Goal: Information Seeking & Learning: Learn about a topic

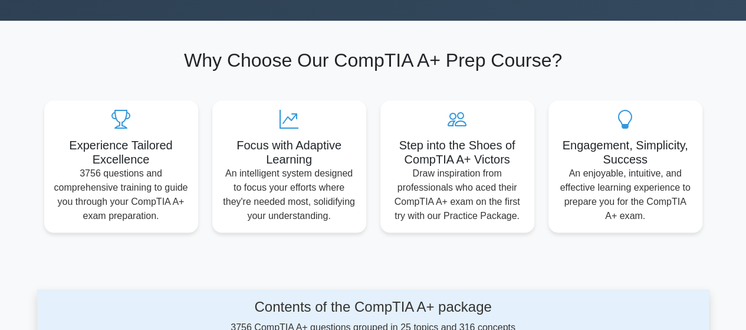
scroll to position [305, 0]
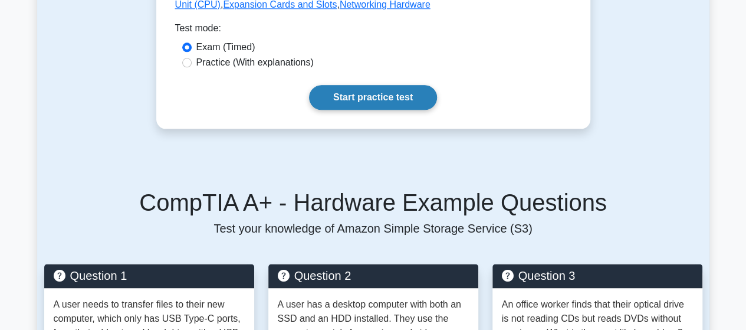
scroll to position [647, 0]
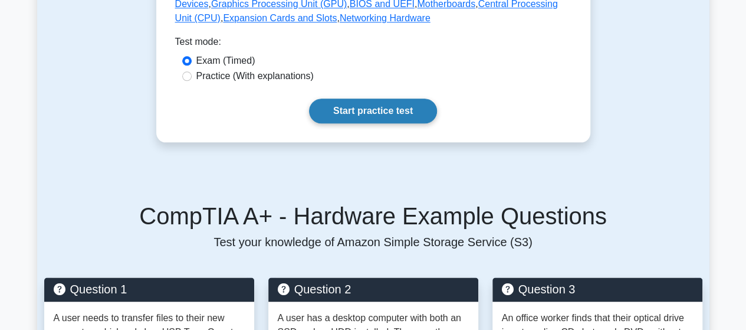
click at [373, 99] on link "Start practice test" at bounding box center [373, 111] width 128 height 25
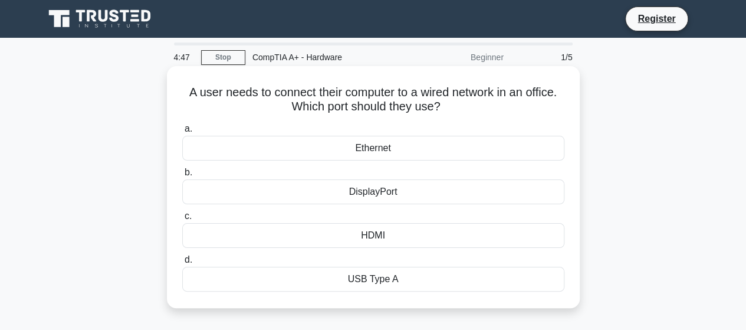
click at [355, 144] on div "Ethernet" at bounding box center [373, 148] width 382 height 25
click at [182, 133] on input "a. Ethernet" at bounding box center [182, 129] width 0 height 8
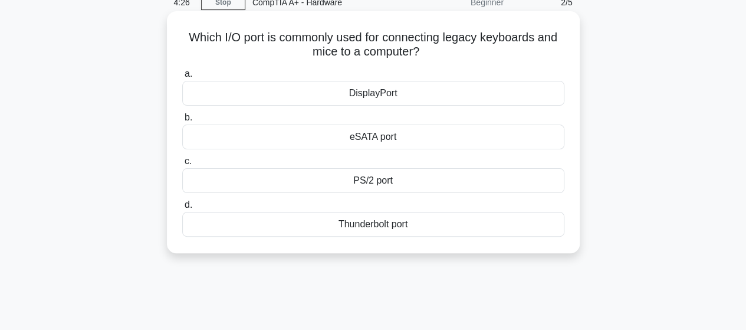
scroll to position [49, 0]
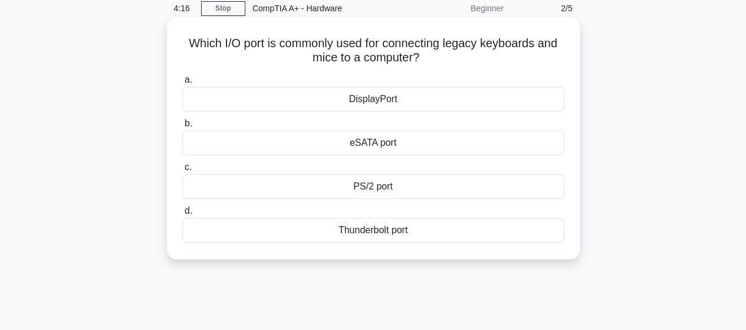
click at [370, 190] on div "PS/2 port" at bounding box center [373, 186] width 382 height 25
click at [182, 171] on input "c. PS/2 port" at bounding box center [182, 167] width 0 height 8
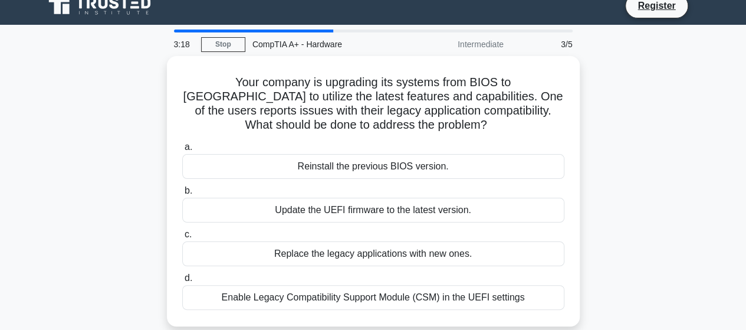
scroll to position [0, 0]
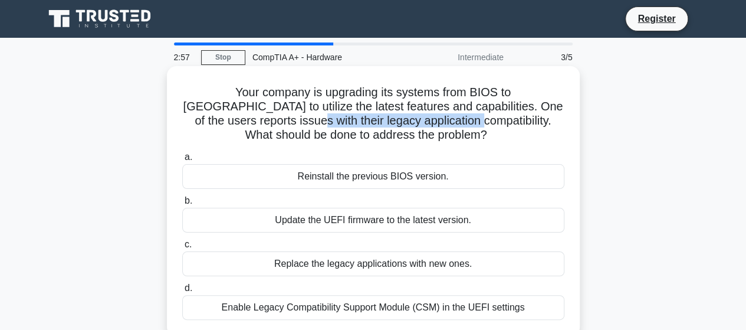
drag, startPoint x: 211, startPoint y: 121, endPoint x: 381, endPoint y: 124, distance: 169.9
click at [381, 124] on h5 "Your company is upgrading its systems from BIOS to UEFI to utilize the latest f…" at bounding box center [373, 114] width 385 height 58
copy h5 "legacy application compatibility"
click at [444, 114] on h5 "Your company is upgrading its systems from BIOS to UEFI to utilize the latest f…" at bounding box center [373, 114] width 385 height 58
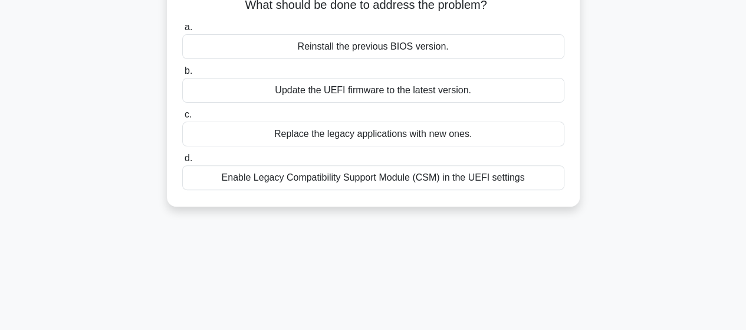
scroll to position [127, 0]
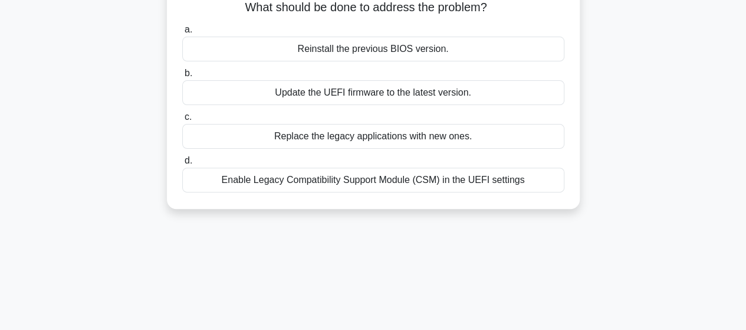
click at [399, 136] on div "Replace the legacy applications with new ones." at bounding box center [373, 136] width 382 height 25
click at [182, 121] on input "c. Replace the legacy applications with new ones." at bounding box center [182, 117] width 0 height 8
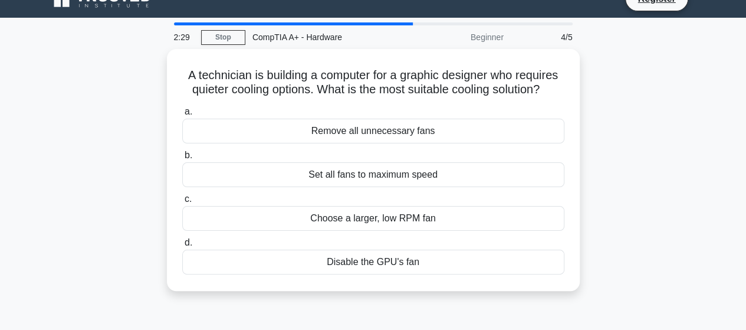
scroll to position [0, 0]
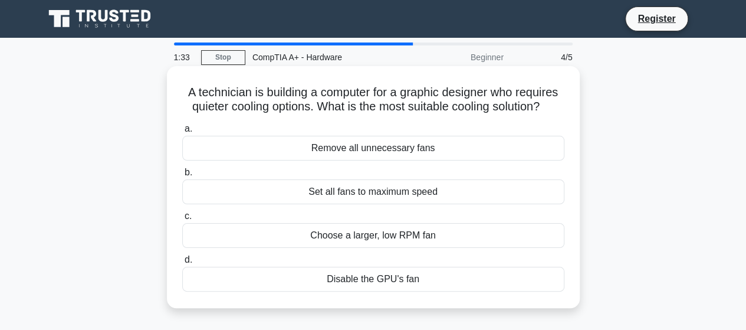
click at [327, 189] on div "Set all fans to maximum speed" at bounding box center [373, 191] width 382 height 25
click at [182, 176] on input "b. Set all fans to maximum speed" at bounding box center [182, 173] width 0 height 8
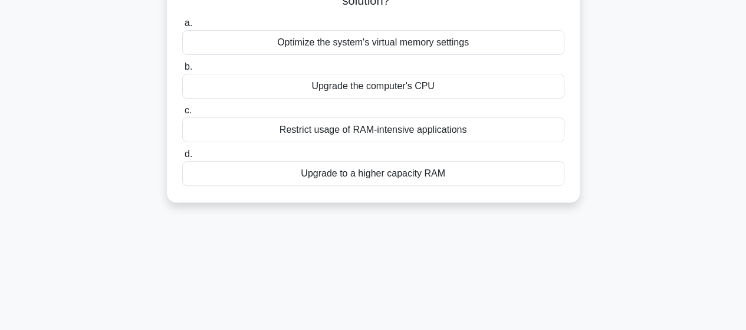
scroll to position [137, 0]
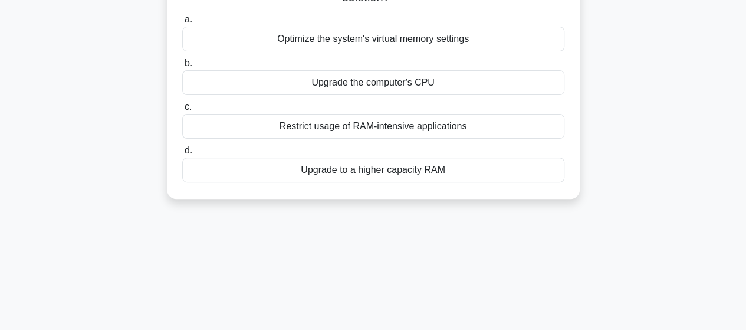
click at [303, 169] on div "Upgrade to a higher capacity RAM" at bounding box center [373, 170] width 382 height 25
click at [182, 155] on input "d. Upgrade to a higher capacity RAM" at bounding box center [182, 151] width 0 height 8
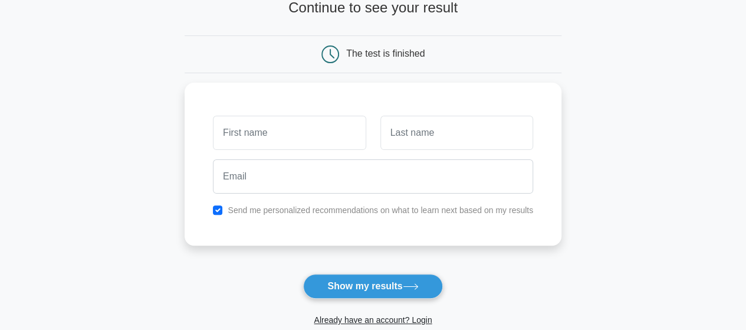
scroll to position [88, 0]
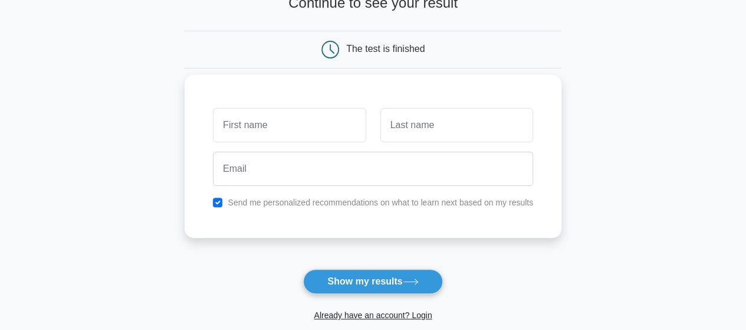
click at [313, 123] on input "text" at bounding box center [289, 125] width 153 height 34
type input "Asiiku"
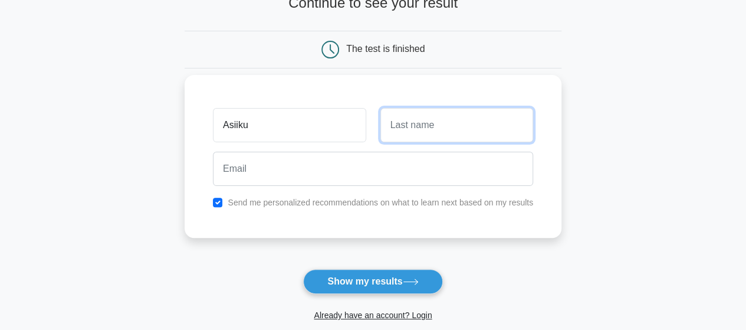
click at [394, 124] on input "text" at bounding box center [457, 125] width 153 height 34
type input "U"
type input "Innocent"
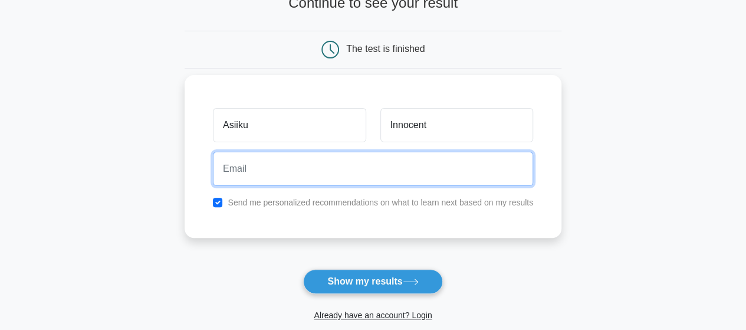
click at [378, 178] on input "email" at bounding box center [373, 169] width 320 height 34
type input "asiikuinno24@gmail.com"
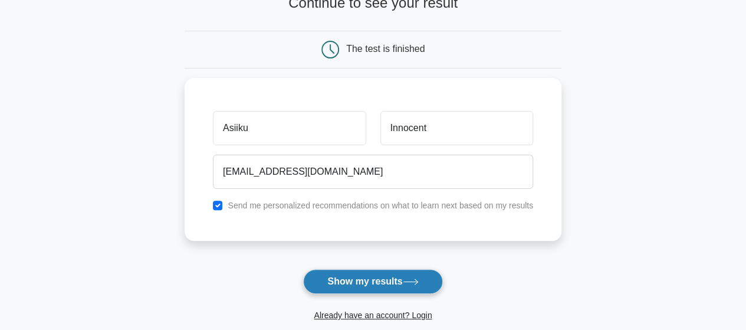
click at [368, 280] on button "Show my results" at bounding box center [372, 281] width 139 height 25
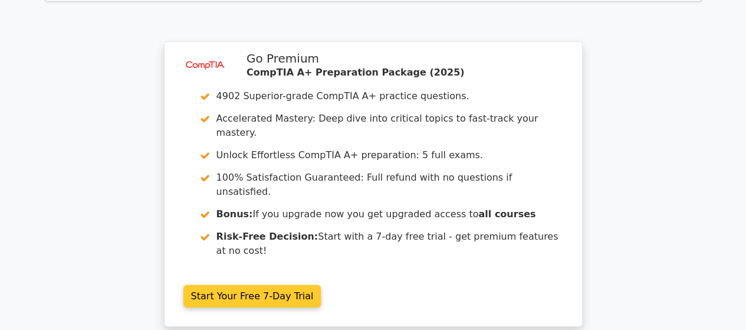
scroll to position [1229, 0]
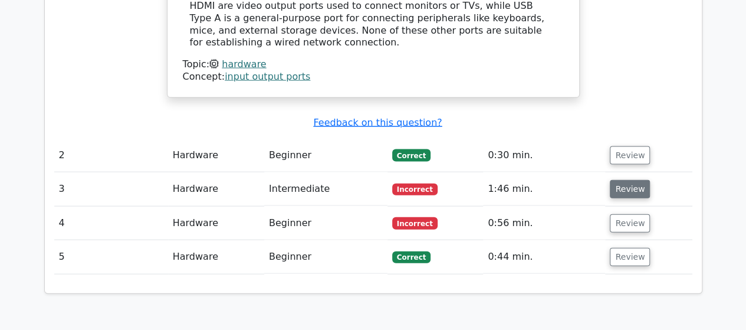
click at [628, 180] on button "Review" at bounding box center [630, 189] width 40 height 18
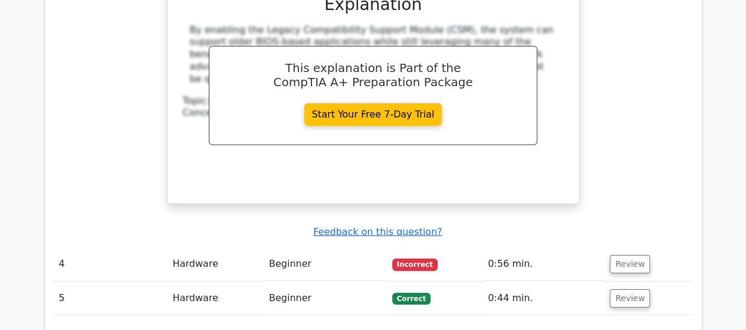
scroll to position [1726, 0]
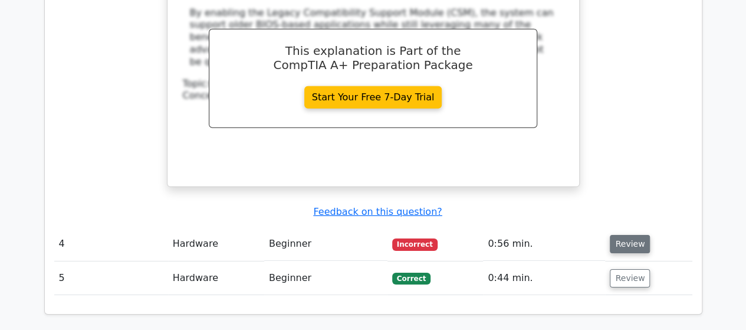
click at [627, 235] on button "Review" at bounding box center [630, 244] width 40 height 18
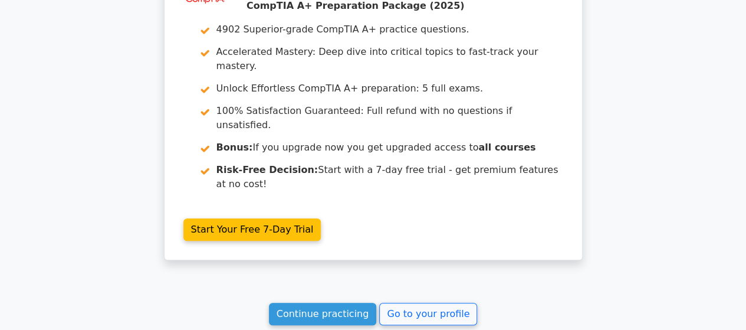
scroll to position [2637, 0]
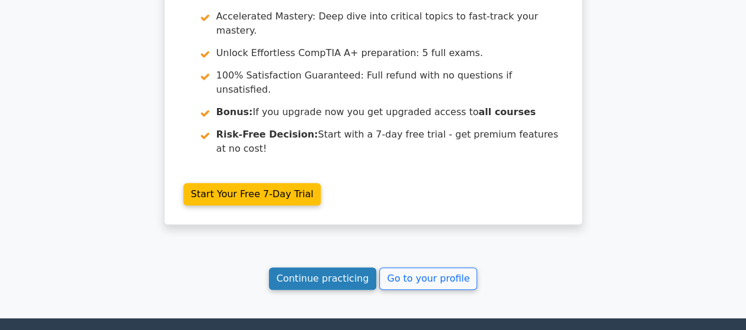
click at [342, 267] on link "Continue practicing" at bounding box center [323, 278] width 108 height 22
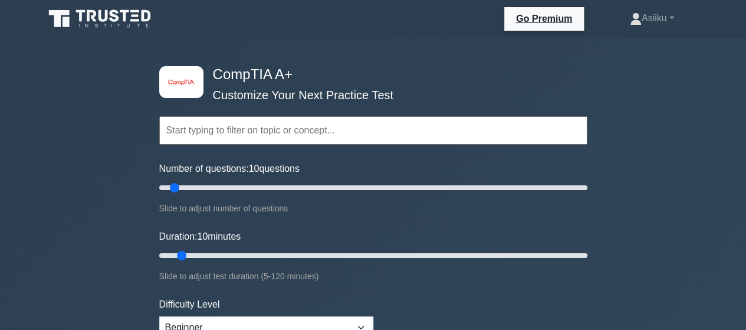
click at [176, 137] on input "text" at bounding box center [373, 130] width 428 height 28
drag, startPoint x: 176, startPoint y: 191, endPoint x: 194, endPoint y: 188, distance: 17.9
click at [194, 188] on input "Number of questions: 20 questions" at bounding box center [373, 188] width 428 height 14
drag, startPoint x: 198, startPoint y: 187, endPoint x: 215, endPoint y: 185, distance: 16.6
type input "30"
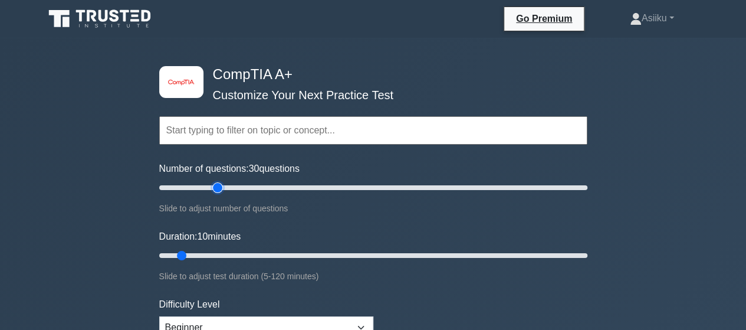
click at [215, 185] on input "Number of questions: 30 questions" at bounding box center [373, 188] width 428 height 14
drag, startPoint x: 180, startPoint y: 255, endPoint x: 214, endPoint y: 250, distance: 34.1
type input "20"
click at [214, 250] on input "Duration: 20 minutes" at bounding box center [373, 255] width 428 height 14
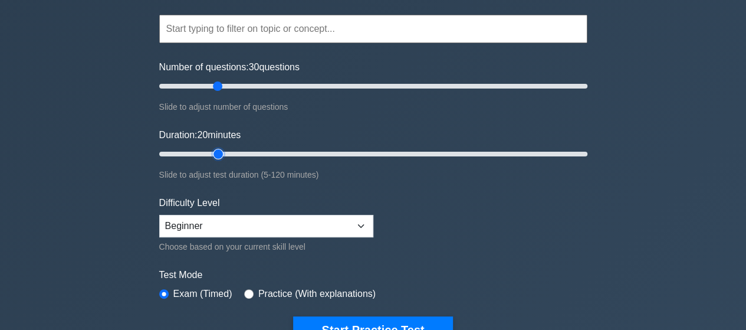
scroll to position [127, 0]
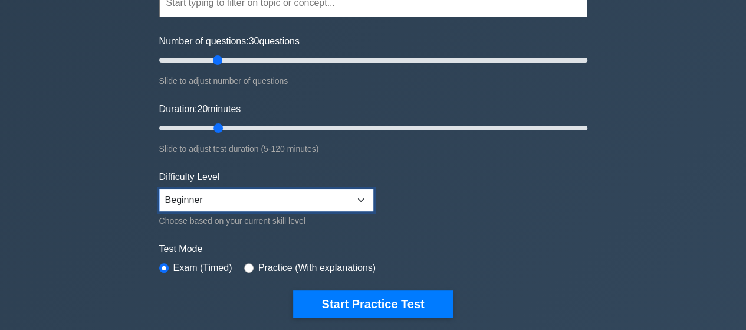
click at [324, 198] on select "Beginner Intermediate Expert" at bounding box center [266, 200] width 214 height 22
click at [159, 189] on select "Beginner Intermediate Expert" at bounding box center [266, 200] width 214 height 22
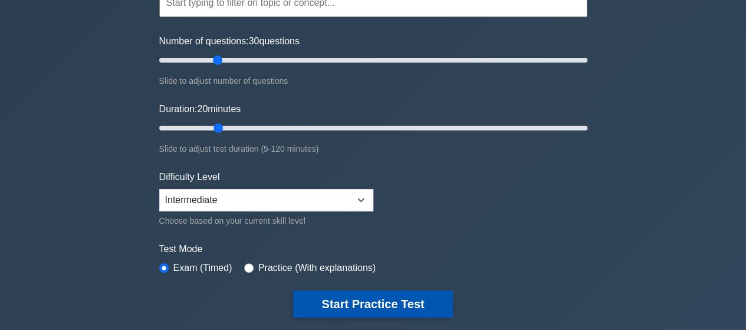
click at [329, 298] on button "Start Practice Test" at bounding box center [372, 303] width 159 height 27
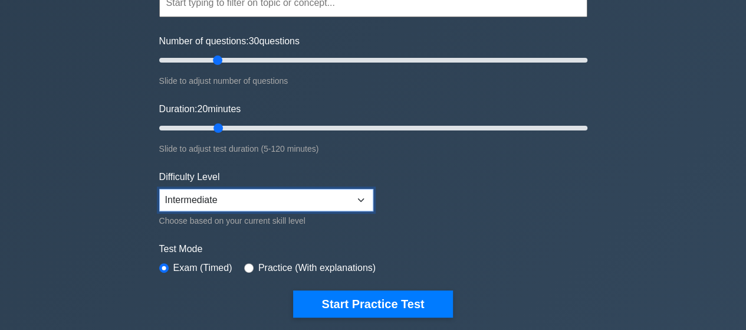
click at [261, 199] on select "Beginner Intermediate Expert" at bounding box center [266, 200] width 214 height 22
select select "beginner"
click at [159, 189] on select "Beginner Intermediate Expert" at bounding box center [266, 200] width 214 height 22
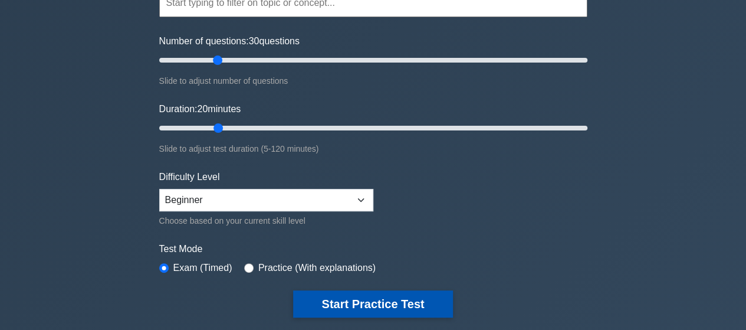
click at [349, 302] on button "Start Practice Test" at bounding box center [372, 303] width 159 height 27
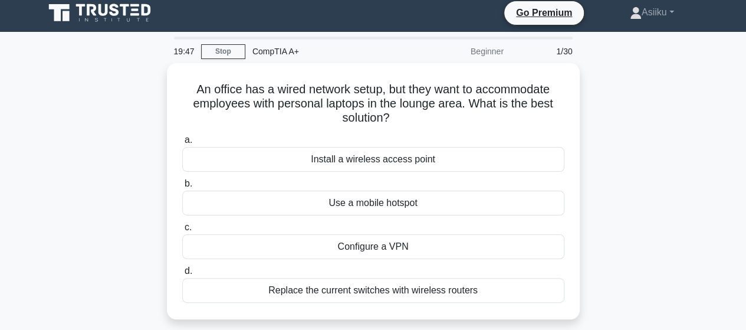
scroll to position [9, 0]
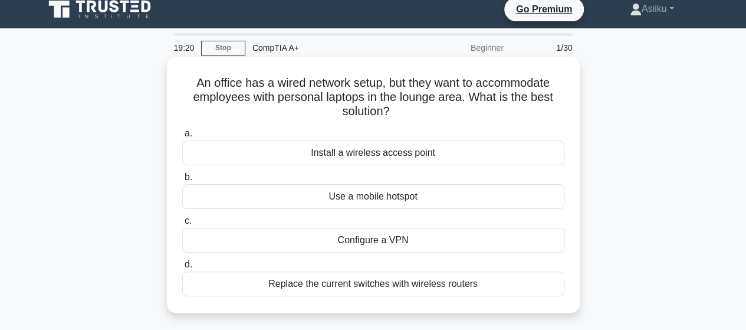
click at [321, 280] on div "Replace the current switches with wireless routers" at bounding box center [373, 283] width 382 height 25
click at [182, 268] on input "d. Replace the current switches with wireless routers" at bounding box center [182, 265] width 0 height 8
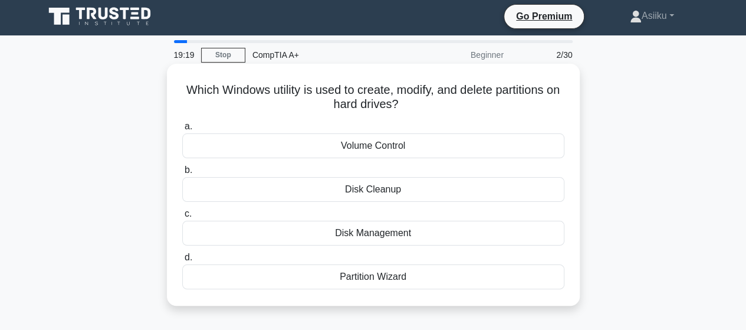
scroll to position [0, 0]
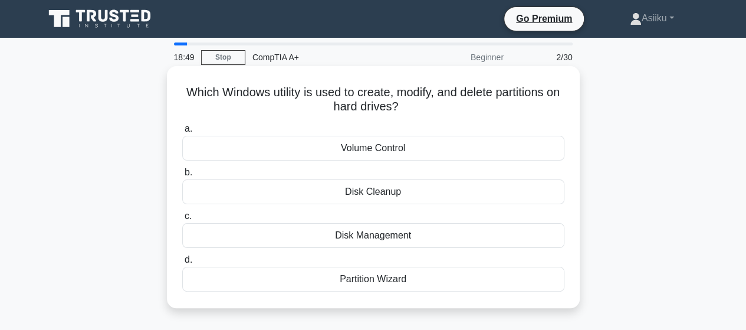
click at [333, 278] on div "Partition Wizard" at bounding box center [373, 279] width 382 height 25
click at [182, 264] on input "d. Partition Wizard" at bounding box center [182, 260] width 0 height 8
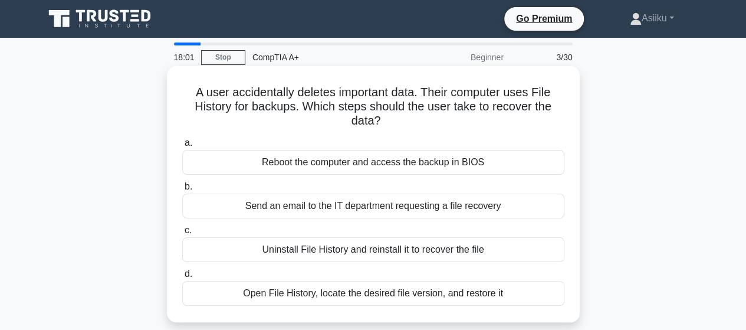
click at [296, 301] on div "Open File History, locate the desired file version, and restore it" at bounding box center [373, 293] width 382 height 25
click at [182, 278] on input "d. Open File History, locate the desired file version, and restore it" at bounding box center [182, 274] width 0 height 8
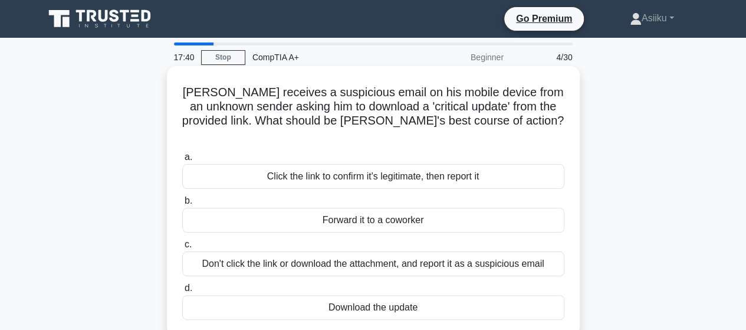
click at [478, 251] on div "Don't click the link or download the attachment, and report it as a suspicious …" at bounding box center [373, 263] width 382 height 25
click at [182, 248] on input "c. Don't click the link or download the attachment, and report it as a suspicio…" at bounding box center [182, 245] width 0 height 8
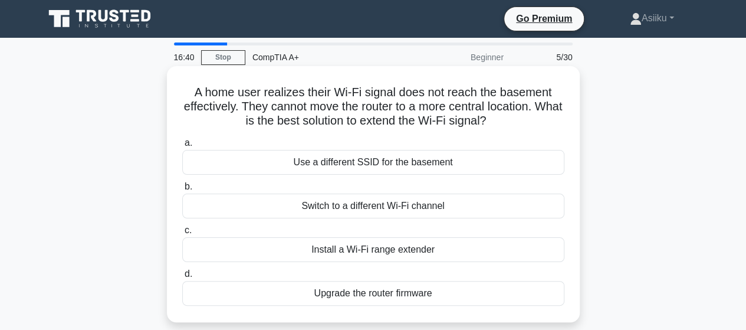
drag, startPoint x: 429, startPoint y: 249, endPoint x: 349, endPoint y: 258, distance: 80.7
click at [349, 258] on div "Install a Wi-Fi range extender" at bounding box center [373, 249] width 382 height 25
drag, startPoint x: 433, startPoint y: 248, endPoint x: 350, endPoint y: 254, distance: 82.8
click at [350, 254] on div "Install a Wi-Fi range extender" at bounding box center [373, 249] width 382 height 25
copy div "Wi-Fi range extender"
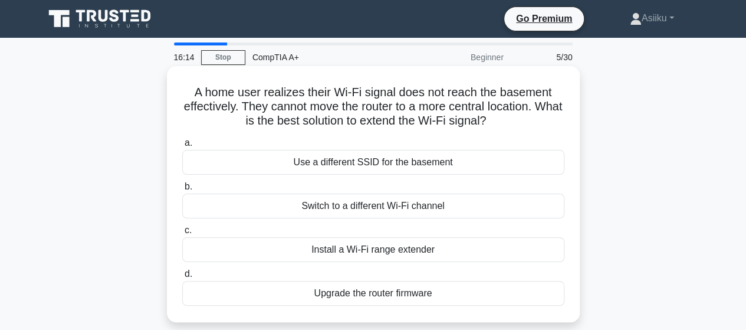
click at [324, 250] on div "Install a Wi-Fi range extender" at bounding box center [373, 249] width 382 height 25
click at [182, 234] on input "c. Install a Wi-Fi range extender" at bounding box center [182, 231] width 0 height 8
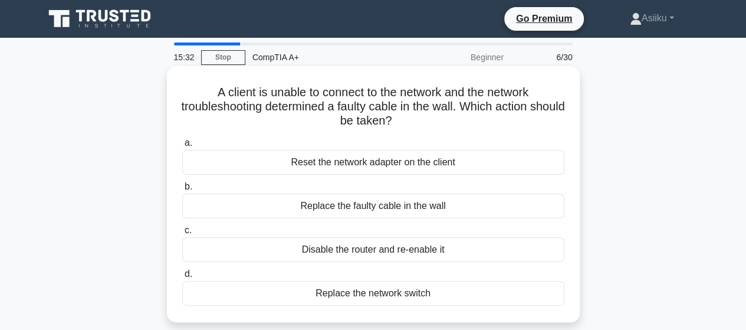
click at [383, 211] on div "Replace the faulty cable in the wall" at bounding box center [373, 206] width 382 height 25
click at [182, 191] on input "b. Replace the faulty cable in the wall" at bounding box center [182, 187] width 0 height 8
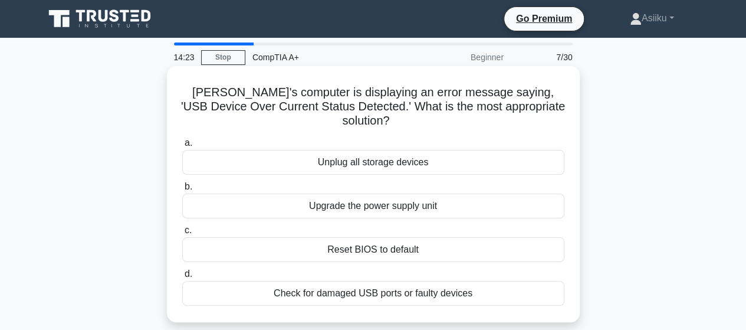
click at [337, 237] on div "Reset BIOS to default" at bounding box center [373, 249] width 382 height 25
click at [182, 234] on input "c. Reset BIOS to default" at bounding box center [182, 231] width 0 height 8
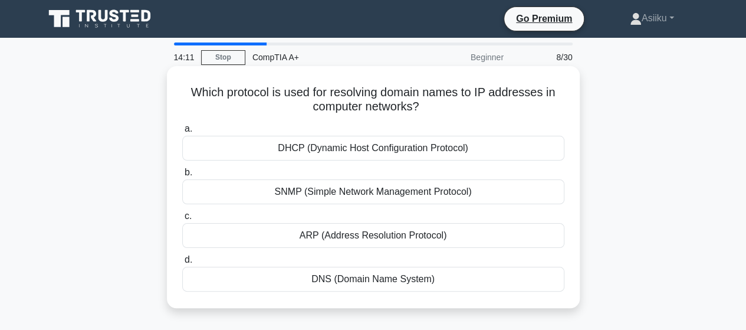
click at [314, 149] on div "DHCP (Dynamic Host Configuration Protocol)" at bounding box center [373, 148] width 382 height 25
click at [182, 133] on input "a. DHCP (Dynamic Host Configuration Protocol)" at bounding box center [182, 129] width 0 height 8
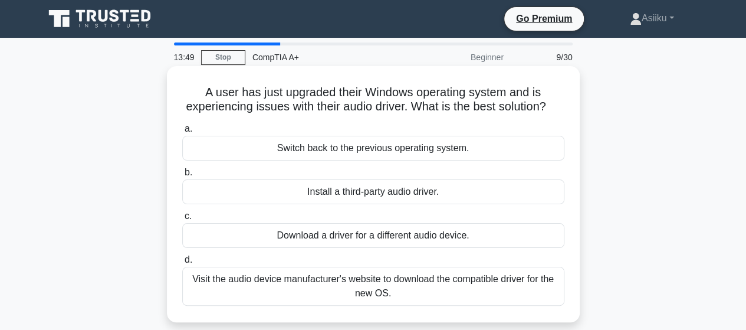
click at [386, 298] on div "Visit the audio device manufacturer's website to download the compatible driver…" at bounding box center [373, 286] width 382 height 39
click at [182, 264] on input "d. Visit the audio device manufacturer's website to download the compatible dri…" at bounding box center [182, 260] width 0 height 8
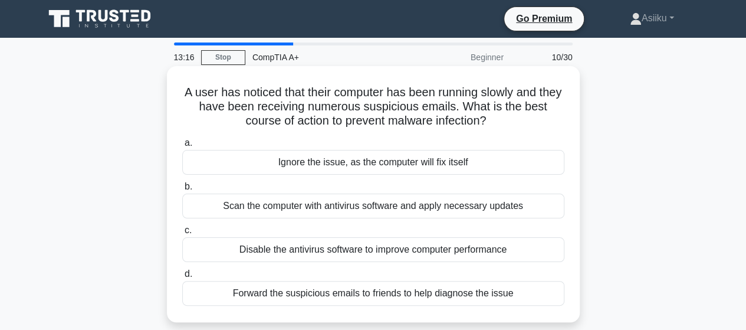
click at [324, 203] on div "Scan the computer with antivirus software and apply necessary updates" at bounding box center [373, 206] width 382 height 25
click at [182, 191] on input "b. Scan the computer with antivirus software and apply necessary updates" at bounding box center [182, 187] width 0 height 8
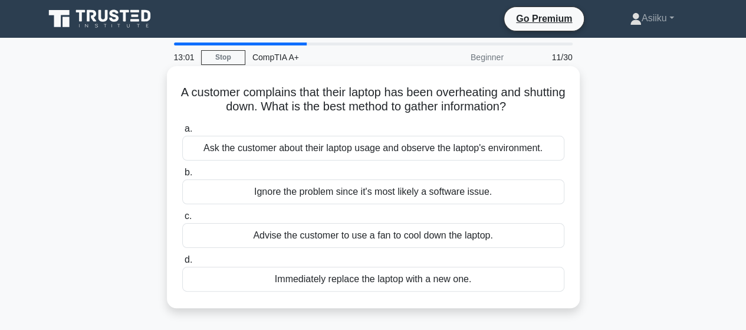
drag, startPoint x: 359, startPoint y: 111, endPoint x: 573, endPoint y: 103, distance: 214.3
click at [573, 103] on div "A customer complains that their laptop has been overheating and shutting down. …" at bounding box center [374, 187] width 404 height 232
click at [246, 96] on h5 "A customer complains that their laptop has been overheating and shutting down. …" at bounding box center [373, 99] width 385 height 29
click at [287, 149] on div "Ask the customer about their laptop usage and observe the laptop's environment." at bounding box center [373, 148] width 382 height 25
click at [182, 133] on input "a. Ask the customer about their laptop usage and observe the laptop's environme…" at bounding box center [182, 129] width 0 height 8
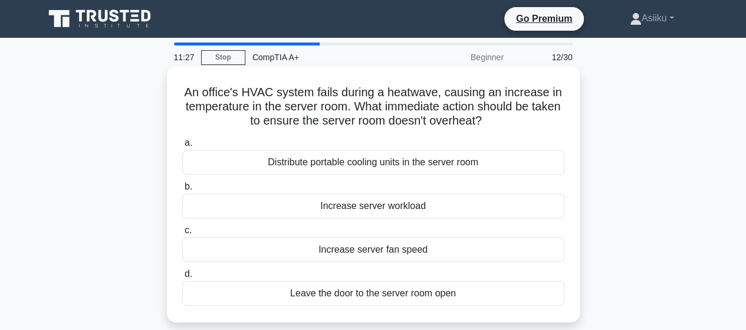
click at [361, 249] on div "Increase server fan speed" at bounding box center [373, 249] width 382 height 25
click at [182, 234] on input "c. Increase server fan speed" at bounding box center [182, 231] width 0 height 8
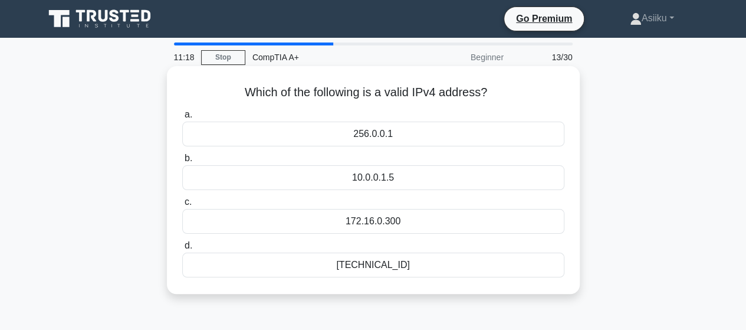
click at [363, 265] on div "192.168.0.1" at bounding box center [373, 264] width 382 height 25
click at [182, 250] on input "d. 192.168.0.1" at bounding box center [182, 246] width 0 height 8
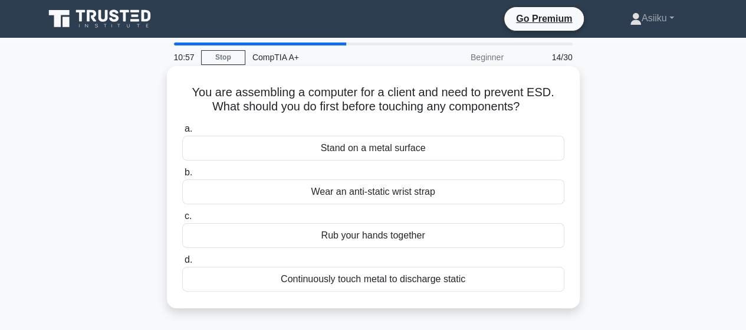
click at [350, 194] on div "Wear an anti-static wrist strap" at bounding box center [373, 191] width 382 height 25
click at [182, 176] on input "b. Wear an anti-static wrist strap" at bounding box center [182, 173] width 0 height 8
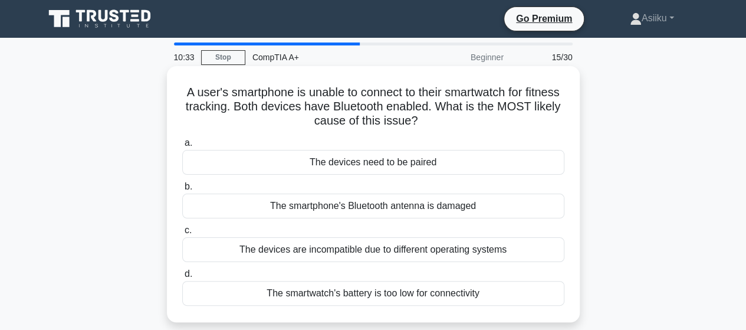
click at [345, 165] on div "The devices need to be paired" at bounding box center [373, 162] width 382 height 25
click at [182, 147] on input "a. The devices need to be paired" at bounding box center [182, 143] width 0 height 8
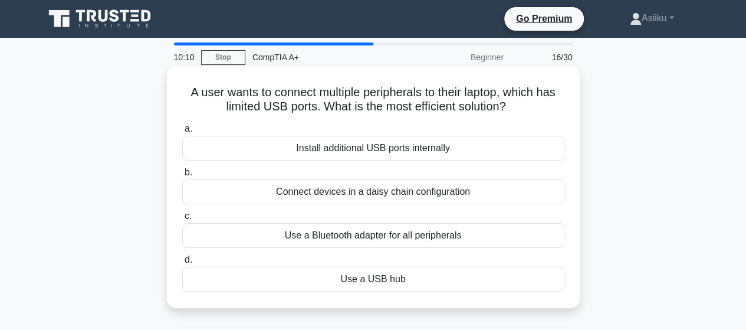
click at [382, 279] on div "Use a USB hub" at bounding box center [373, 279] width 382 height 25
click at [182, 264] on input "d. Use a USB hub" at bounding box center [182, 260] width 0 height 8
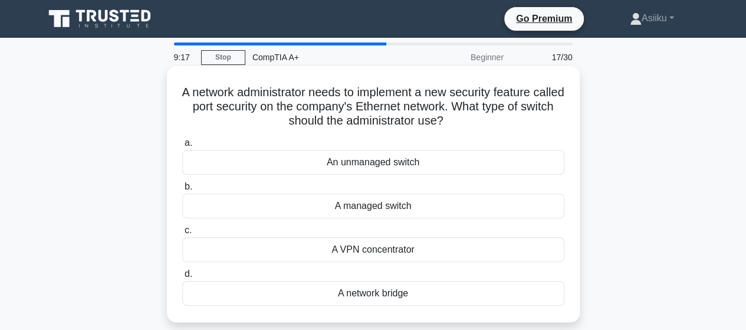
drag, startPoint x: 370, startPoint y: 126, endPoint x: 357, endPoint y: 128, distance: 13.8
click at [370, 126] on h5 "A network administrator needs to implement a new security feature called port s…" at bounding box center [373, 107] width 385 height 44
click at [359, 292] on div "A network bridge" at bounding box center [373, 293] width 382 height 25
click at [182, 278] on input "d. A network bridge" at bounding box center [182, 274] width 0 height 8
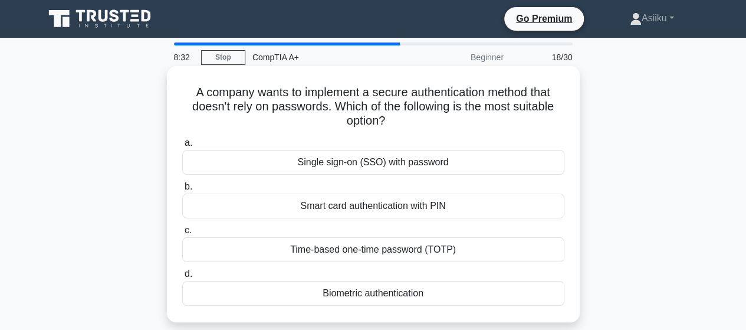
click at [337, 293] on div "Biometric authentication" at bounding box center [373, 293] width 382 height 25
click at [182, 278] on input "d. Biometric authentication" at bounding box center [182, 274] width 0 height 8
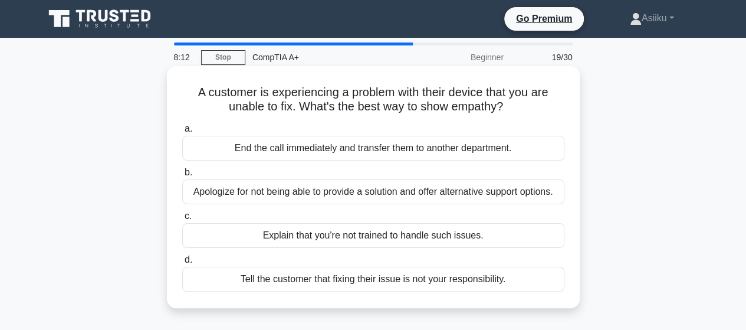
click at [314, 188] on div "Apologize for not being able to provide a solution and offer alternative suppor…" at bounding box center [373, 191] width 382 height 25
click at [182, 176] on input "b. Apologize for not being able to provide a solution and offer alternative sup…" at bounding box center [182, 173] width 0 height 8
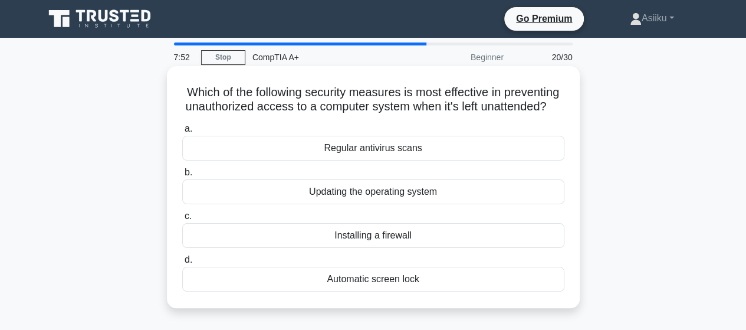
click at [413, 291] on div "Automatic screen lock" at bounding box center [373, 279] width 382 height 25
click at [182, 264] on input "d. Automatic screen lock" at bounding box center [182, 260] width 0 height 8
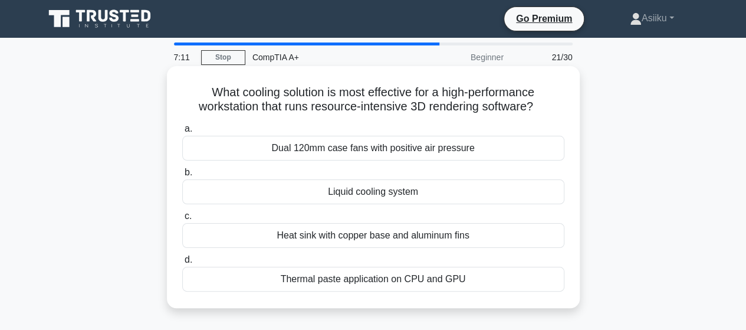
click at [347, 153] on div "Dual 120mm case fans with positive air pressure" at bounding box center [373, 148] width 382 height 25
click at [182, 133] on input "a. Dual 120mm case fans with positive air pressure" at bounding box center [182, 129] width 0 height 8
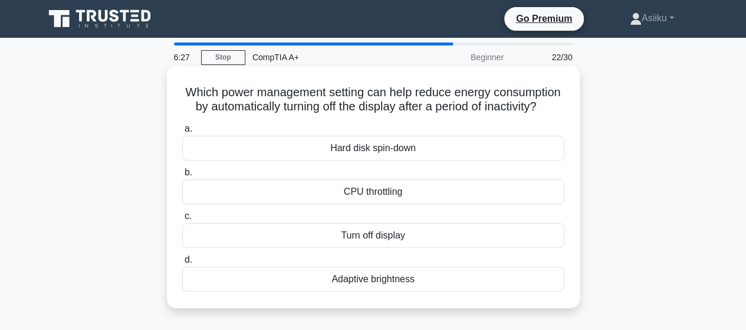
click at [381, 248] on div "Turn off display" at bounding box center [373, 235] width 382 height 25
click at [182, 220] on input "c. Turn off display" at bounding box center [182, 216] width 0 height 8
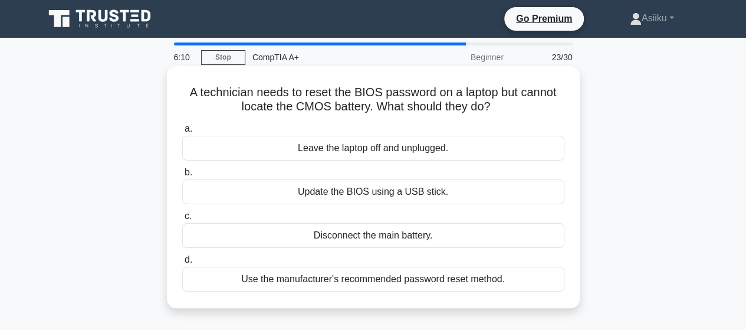
click at [341, 278] on div "Use the manufacturer's recommended password reset method." at bounding box center [373, 279] width 382 height 25
click at [182, 264] on input "d. Use the manufacturer's recommended password reset method." at bounding box center [182, 260] width 0 height 8
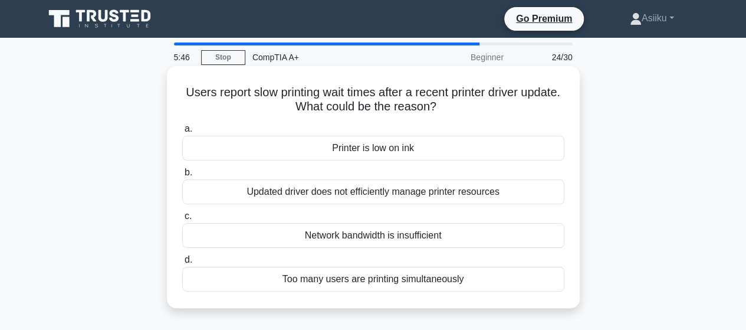
click at [367, 188] on div "Updated driver does not efficiently manage printer resources" at bounding box center [373, 191] width 382 height 25
click at [182, 176] on input "b. Updated driver does not efficiently manage printer resources" at bounding box center [182, 173] width 0 height 8
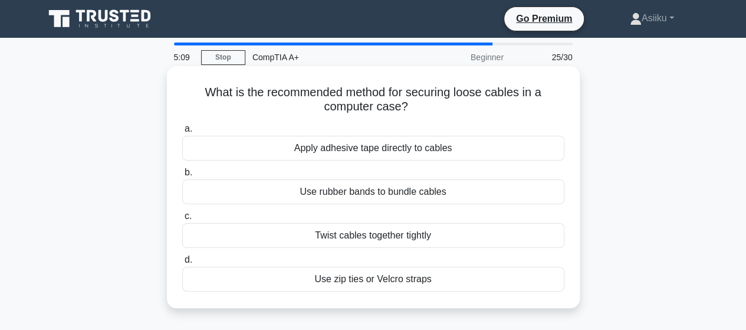
click at [395, 192] on div "Use rubber bands to bundle cables" at bounding box center [373, 191] width 382 height 25
click at [182, 176] on input "b. Use rubber bands to bundle cables" at bounding box center [182, 173] width 0 height 8
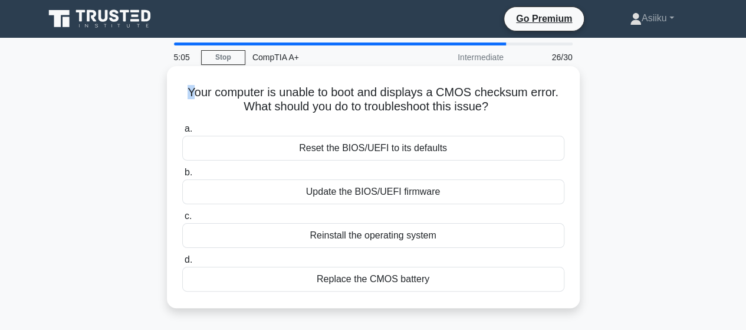
click at [192, 93] on h5 "Your computer is unable to boot and displays a CMOS checksum error. What should…" at bounding box center [373, 99] width 385 height 29
click at [204, 91] on h5 "Your computer is unable to boot and displays a CMOS checksum error. What should…" at bounding box center [373, 99] width 385 height 29
click at [355, 193] on div "Update the BIOS/UEFI firmware" at bounding box center [373, 191] width 382 height 25
click at [182, 176] on input "b. Update the BIOS/UEFI firmware" at bounding box center [182, 173] width 0 height 8
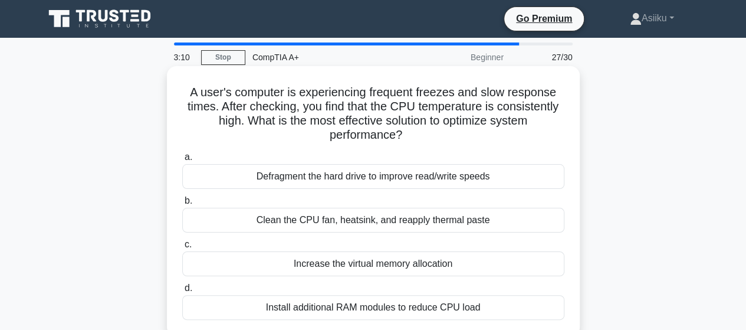
click at [349, 218] on div "Clean the CPU fan, heatsink, and reapply thermal paste" at bounding box center [373, 220] width 382 height 25
click at [182, 205] on input "b. Clean the CPU fan, heatsink, and reapply thermal paste" at bounding box center [182, 201] width 0 height 8
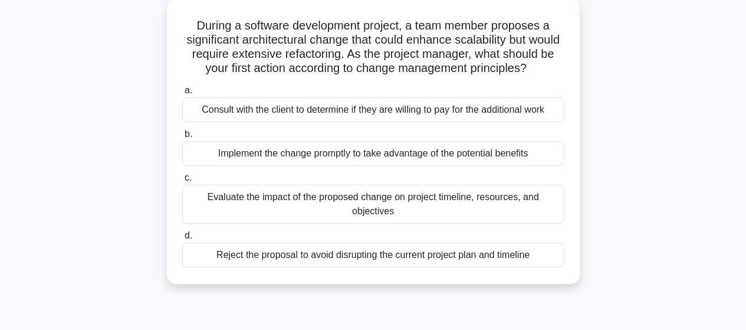
scroll to position [72, 0]
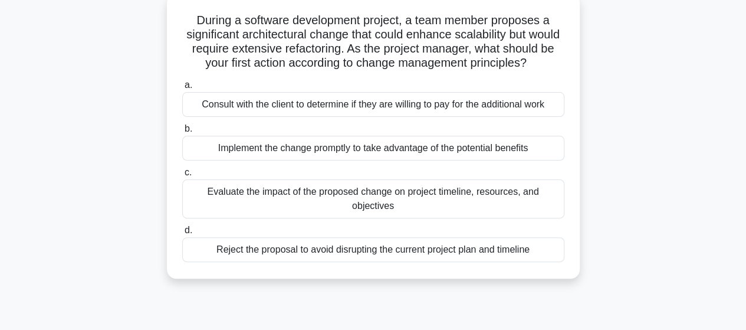
click at [382, 209] on div "Evaluate the impact of the proposed change on project timeline, resources, and …" at bounding box center [373, 198] width 382 height 39
click at [182, 176] on input "c. Evaluate the impact of the proposed change on project timeline, resources, a…" at bounding box center [182, 173] width 0 height 8
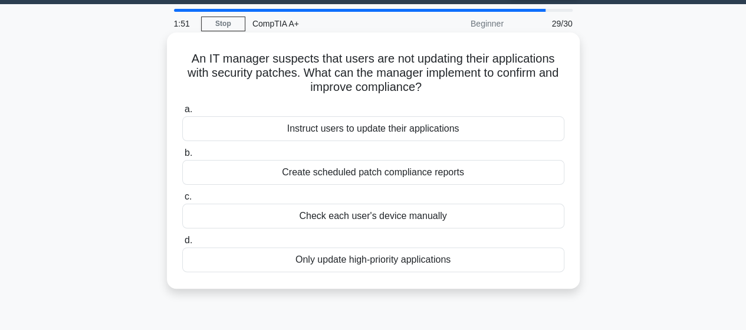
scroll to position [0, 0]
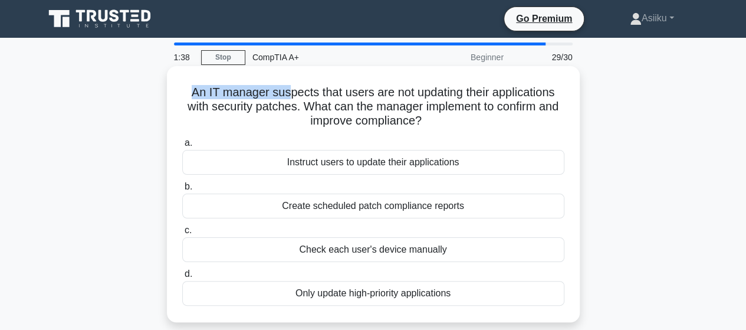
drag, startPoint x: 191, startPoint y: 91, endPoint x: 288, endPoint y: 96, distance: 97.4
click at [288, 96] on h5 "An IT manager suspects that users are not updating their applications with secu…" at bounding box center [373, 107] width 385 height 44
click at [283, 90] on h5 "An IT manager suspects that users are not updating their applications with secu…" at bounding box center [373, 107] width 385 height 44
click at [359, 209] on div "Create scheduled patch compliance reports" at bounding box center [373, 206] width 382 height 25
click at [182, 191] on input "b. Create scheduled patch compliance reports" at bounding box center [182, 187] width 0 height 8
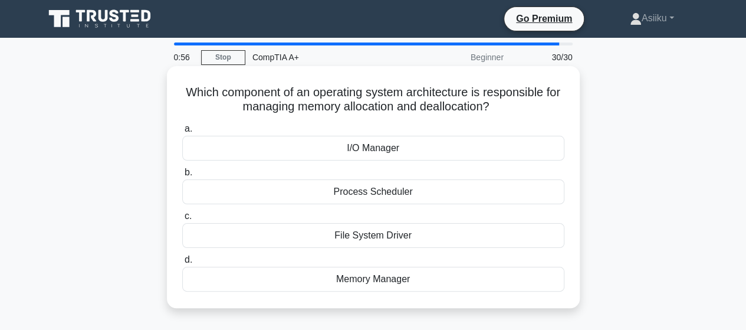
click at [329, 283] on div "Memory Manager" at bounding box center [373, 279] width 382 height 25
click at [182, 264] on input "d. Memory Manager" at bounding box center [182, 260] width 0 height 8
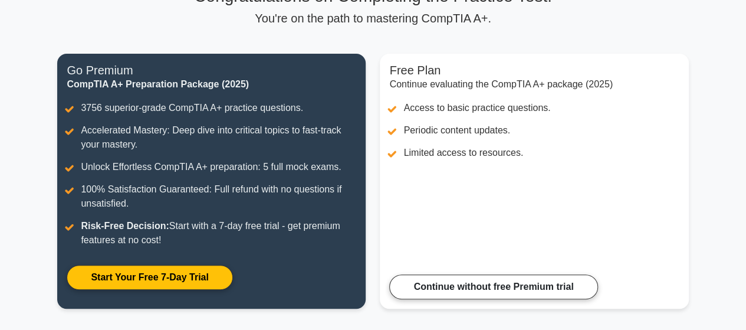
scroll to position [287, 0]
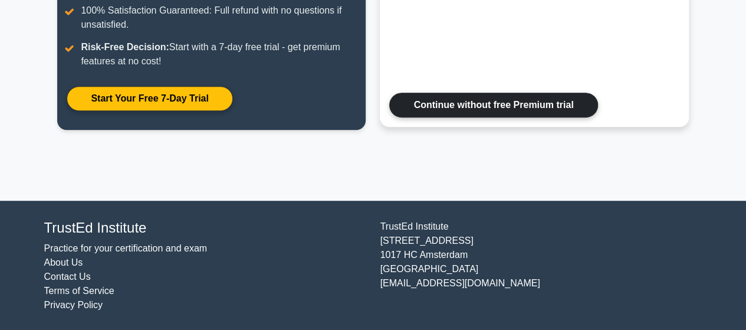
click at [432, 110] on link "Continue without free Premium trial" at bounding box center [493, 105] width 208 height 25
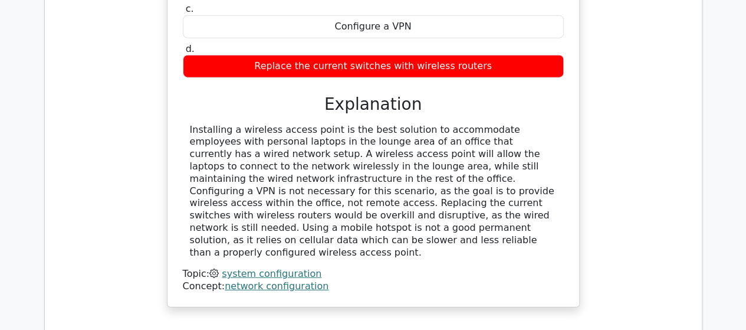
scroll to position [1416, 0]
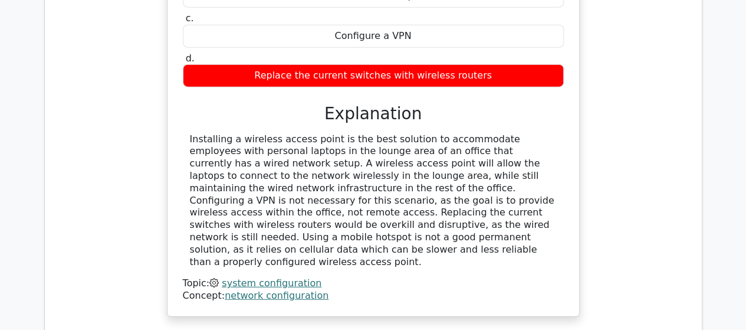
click at [404, 153] on div "Installing a wireless access point is the best solution to accommodate employee…" at bounding box center [373, 200] width 367 height 135
drag, startPoint x: 404, startPoint y: 153, endPoint x: 411, endPoint y: 159, distance: 8.8
click at [411, 159] on div "Installing a wireless access point is the best solution to accommodate employee…" at bounding box center [373, 200] width 367 height 135
click at [405, 155] on div "Installing a wireless access point is the best solution to accommodate employee…" at bounding box center [373, 200] width 367 height 135
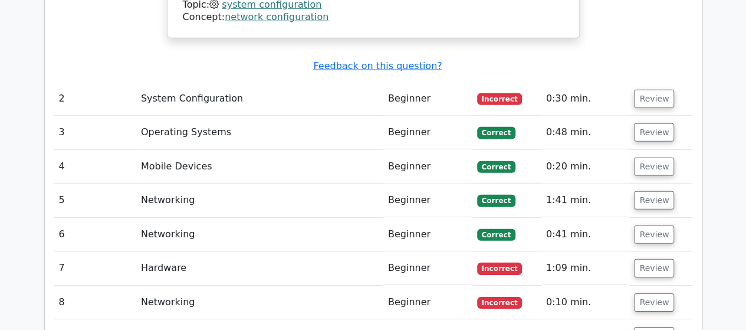
scroll to position [1701, 0]
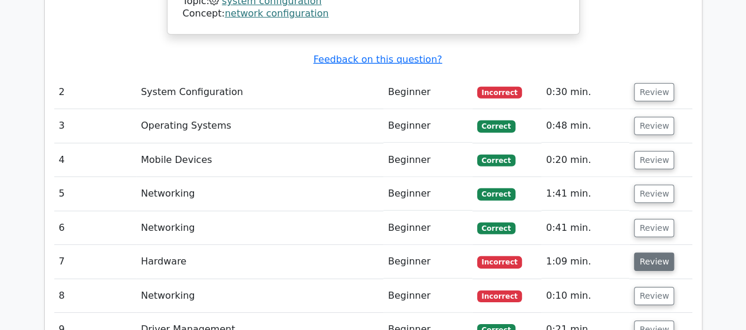
click at [649, 252] on button "Review" at bounding box center [654, 261] width 40 height 18
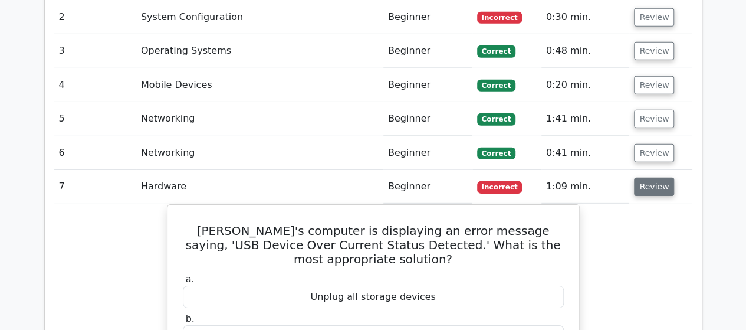
scroll to position [1770, 0]
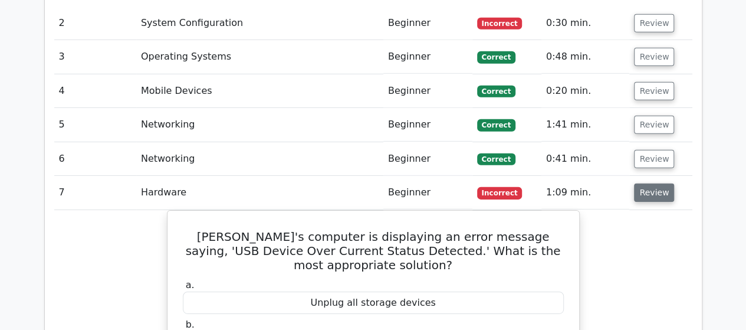
click at [652, 183] on button "Review" at bounding box center [654, 192] width 40 height 18
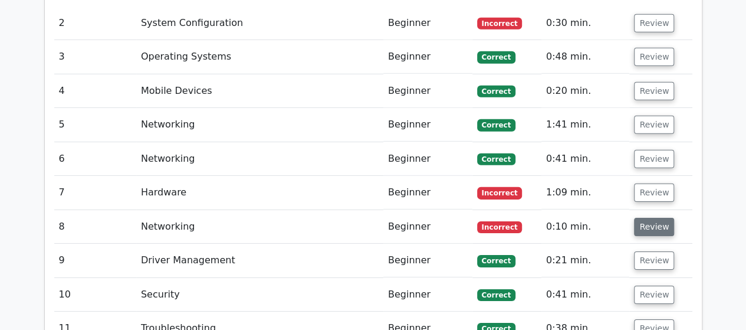
click at [648, 218] on button "Review" at bounding box center [654, 227] width 40 height 18
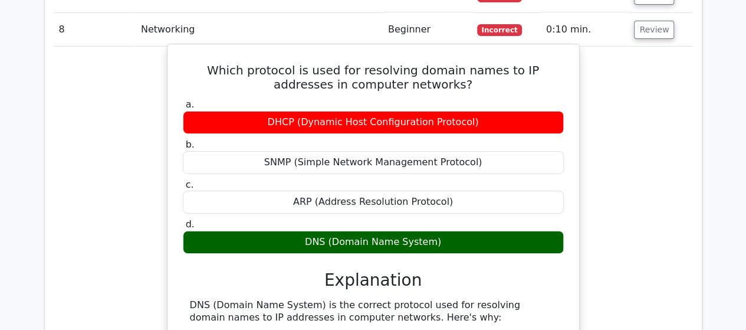
scroll to position [1959, 0]
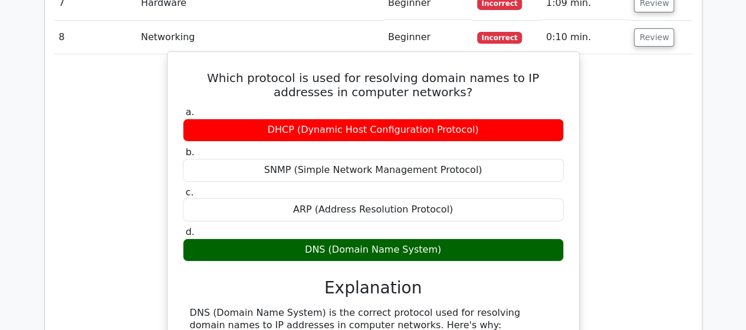
click at [326, 198] on div "ARP (Address Resolution Protocol)" at bounding box center [373, 209] width 381 height 23
click at [324, 238] on div "DNS (Domain Name System)" at bounding box center [373, 249] width 381 height 23
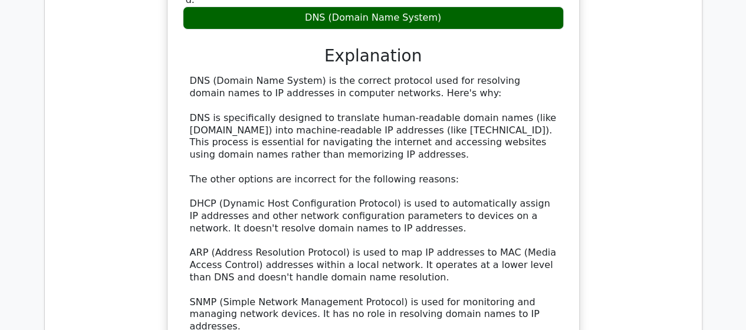
scroll to position [2195, 0]
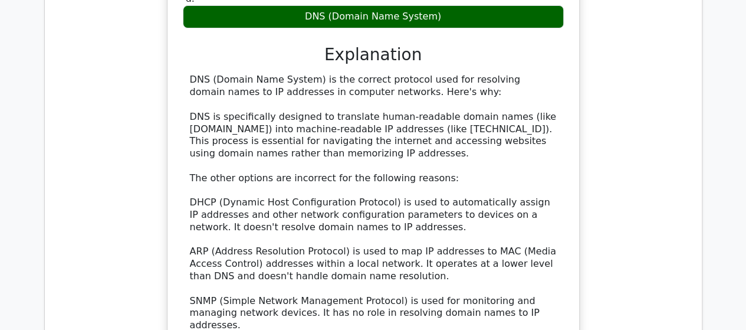
click at [136, 90] on div "Which protocol is used for resolving domain names to IP addresses in computer n…" at bounding box center [373, 130] width 638 height 625
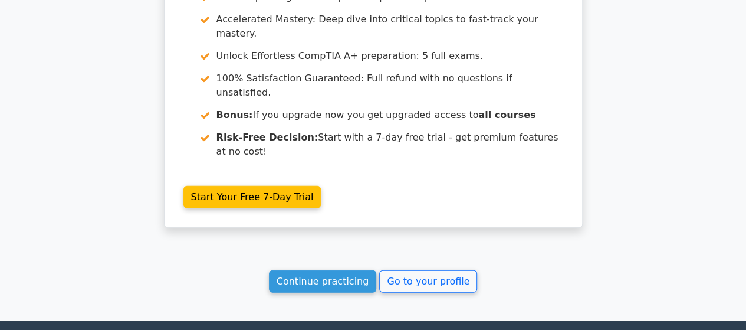
scroll to position [3536, 0]
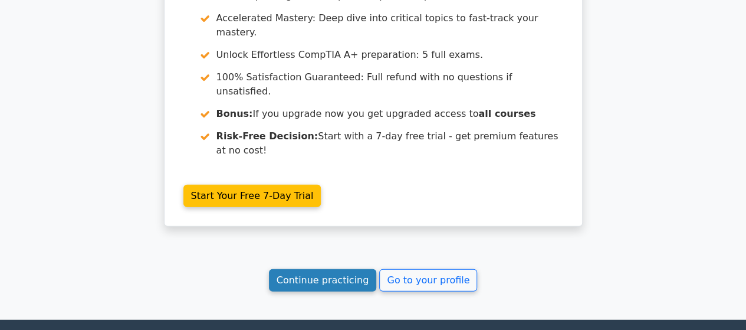
click at [322, 269] on link "Continue practicing" at bounding box center [323, 280] width 108 height 22
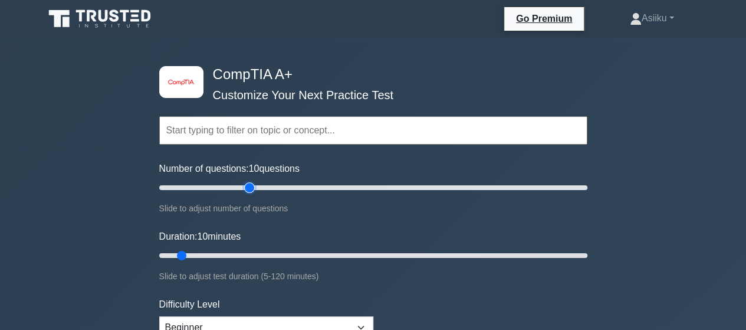
click at [248, 186] on input "Number of questions: 10 questions" at bounding box center [373, 188] width 428 height 14
drag, startPoint x: 248, startPoint y: 186, endPoint x: 240, endPoint y: 188, distance: 9.0
type input "40"
click at [240, 188] on input "Number of questions: 40 questions" at bounding box center [373, 188] width 428 height 14
click at [290, 253] on input "Duration: 10 minutes" at bounding box center [373, 255] width 428 height 14
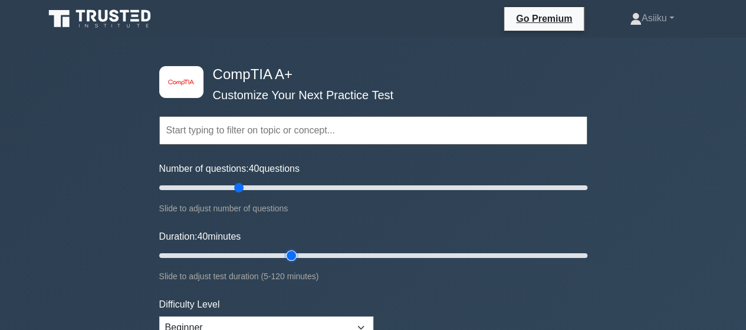
type input "45"
click at [301, 254] on input "Duration: 40 minutes" at bounding box center [373, 255] width 428 height 14
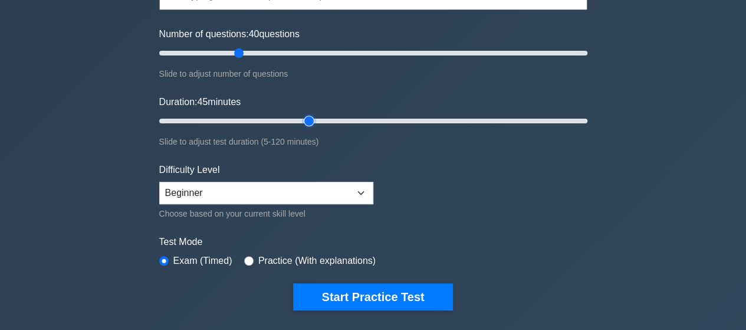
scroll to position [196, 0]
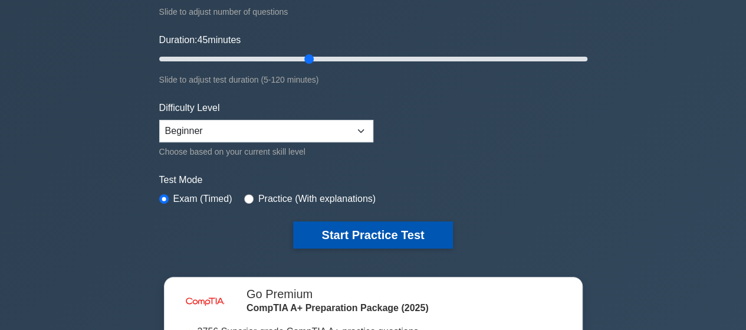
click at [337, 238] on button "Start Practice Test" at bounding box center [372, 234] width 159 height 27
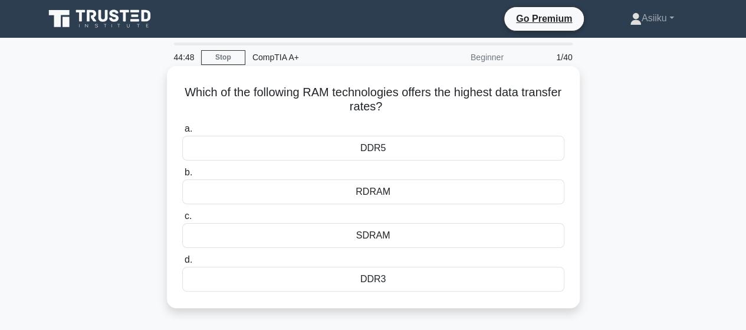
click at [345, 149] on div "DDR5" at bounding box center [373, 148] width 382 height 25
click at [182, 133] on input "a. DDR5" at bounding box center [182, 129] width 0 height 8
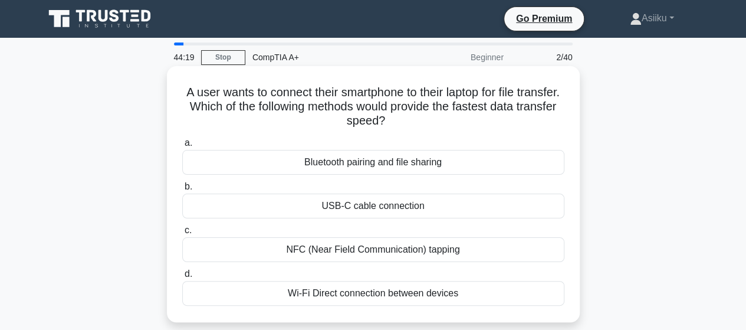
click at [335, 206] on div "USB-C cable connection" at bounding box center [373, 206] width 382 height 25
click at [182, 191] on input "b. USB-C cable connection" at bounding box center [182, 187] width 0 height 8
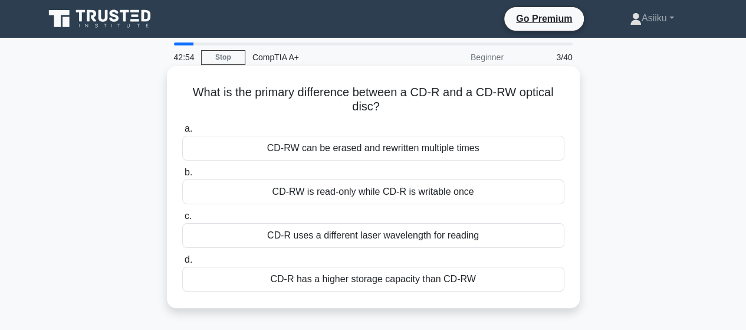
click at [341, 149] on div "CD-RW can be erased and rewritten multiple times" at bounding box center [373, 148] width 382 height 25
click at [182, 133] on input "a. CD-RW can be erased and rewritten multiple times" at bounding box center [182, 129] width 0 height 8
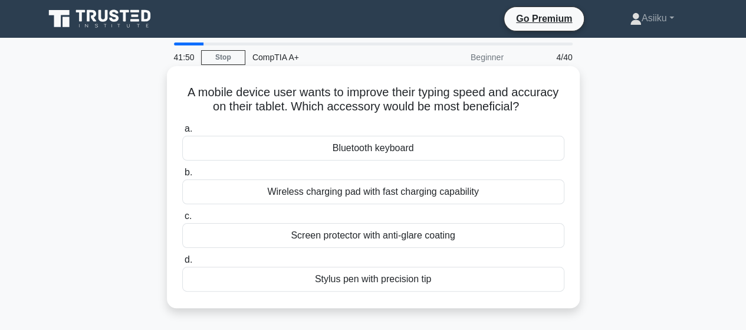
click at [350, 281] on div "Stylus pen with precision tip" at bounding box center [373, 279] width 382 height 25
click at [182, 264] on input "d. Stylus pen with precision tip" at bounding box center [182, 260] width 0 height 8
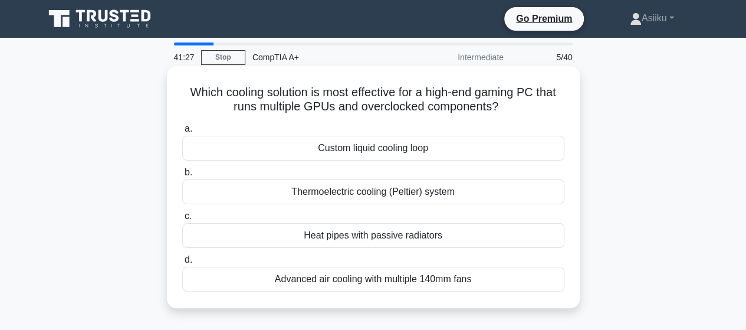
click at [343, 279] on div "Advanced air cooling with multiple 140mm fans" at bounding box center [373, 279] width 382 height 25
click at [182, 264] on input "d. Advanced air cooling with multiple 140mm fans" at bounding box center [182, 260] width 0 height 8
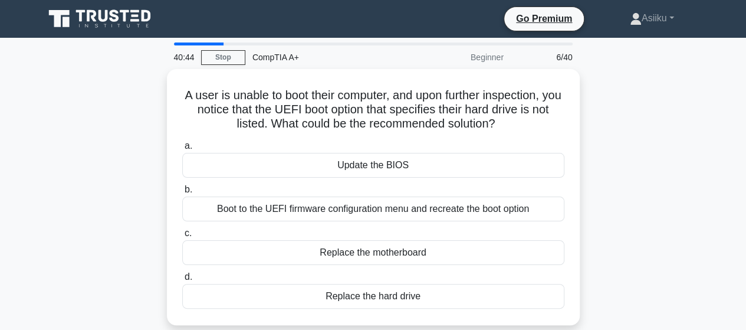
click at [118, 180] on div "A user is unable to boot their computer, and upon further inspection, you notic…" at bounding box center [373, 204] width 673 height 270
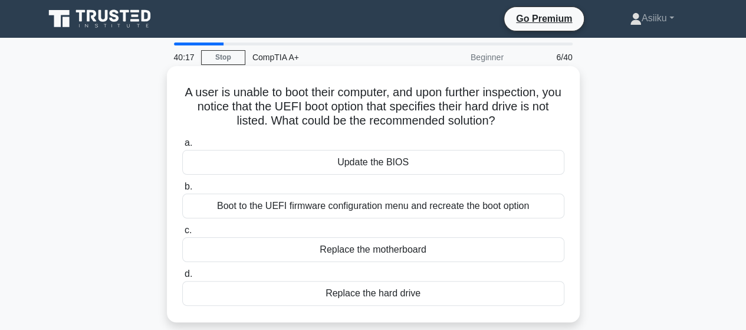
click at [286, 205] on div "Boot to the UEFI firmware configuration menu and recreate the boot option" at bounding box center [373, 206] width 382 height 25
click at [182, 191] on input "b. Boot to the UEFI firmware configuration menu and recreate the boot option" at bounding box center [182, 187] width 0 height 8
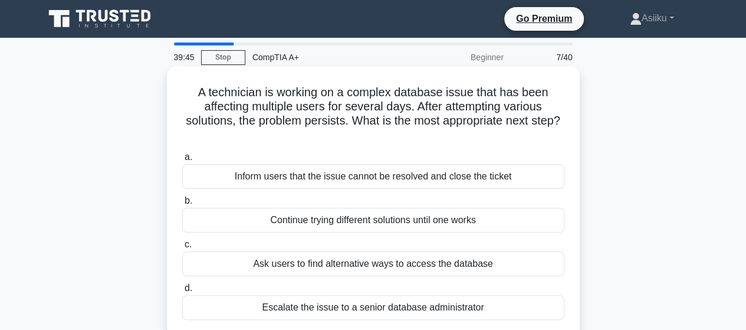
click at [286, 306] on div "Escalate the issue to a senior database administrator" at bounding box center [373, 307] width 382 height 25
click at [182, 292] on input "d. Escalate the issue to a senior database administrator" at bounding box center [182, 288] width 0 height 8
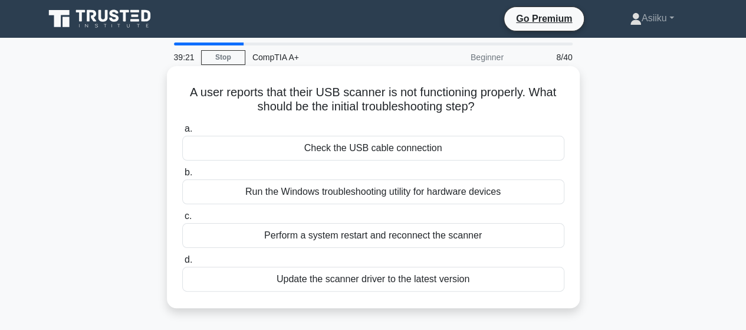
click at [296, 277] on div "Update the scanner driver to the latest version" at bounding box center [373, 279] width 382 height 25
click at [182, 264] on input "d. Update the scanner driver to the latest version" at bounding box center [182, 260] width 0 height 8
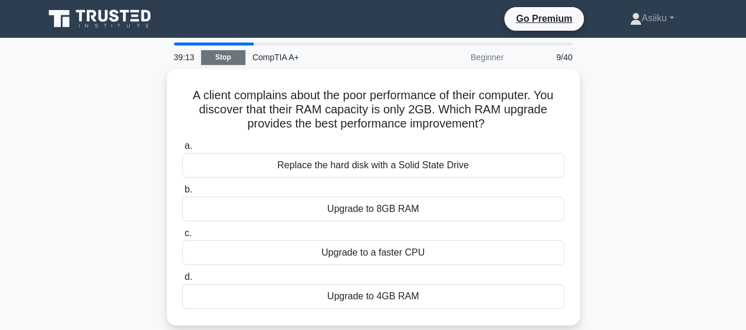
click at [215, 57] on link "Stop" at bounding box center [223, 57] width 44 height 15
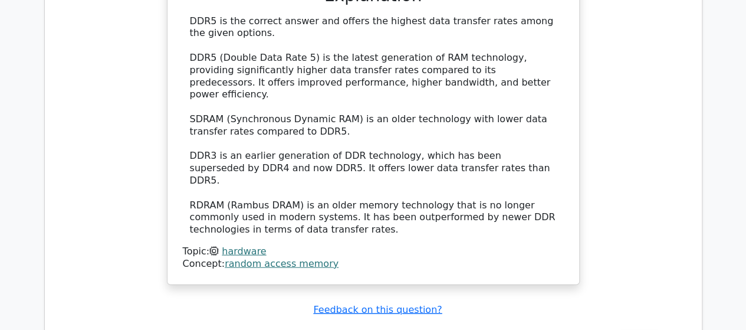
scroll to position [1884, 0]
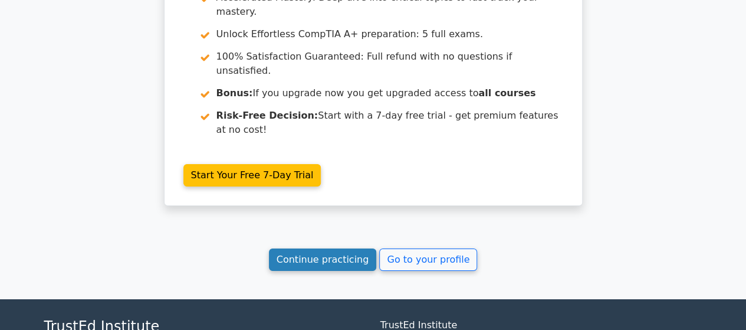
click at [365, 248] on link "Continue practicing" at bounding box center [323, 259] width 108 height 22
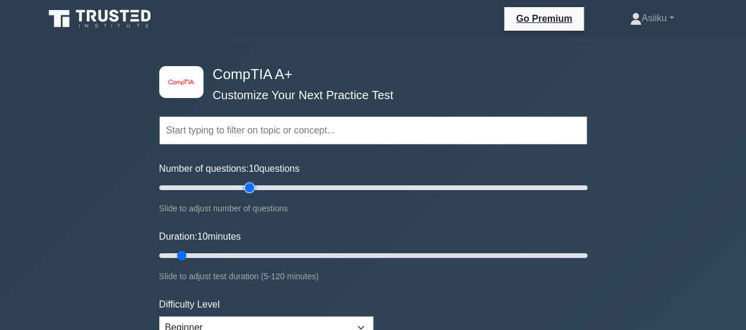
type input "45"
click at [253, 185] on input "Number of questions: 10 questions" at bounding box center [373, 188] width 428 height 14
type input "65"
click at [385, 252] on input "Duration: 10 minutes" at bounding box center [373, 255] width 428 height 14
type input "50"
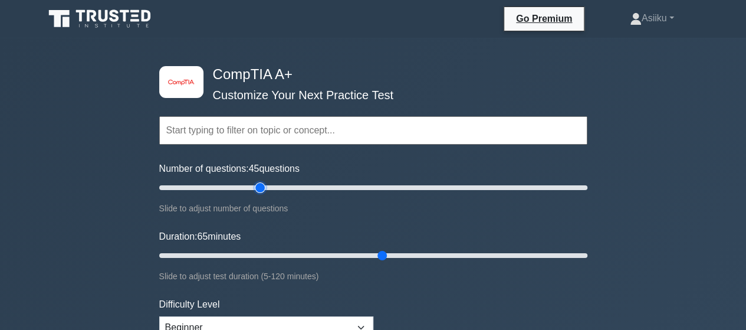
click at [257, 187] on input "Number of questions: 45 questions" at bounding box center [373, 188] width 428 height 14
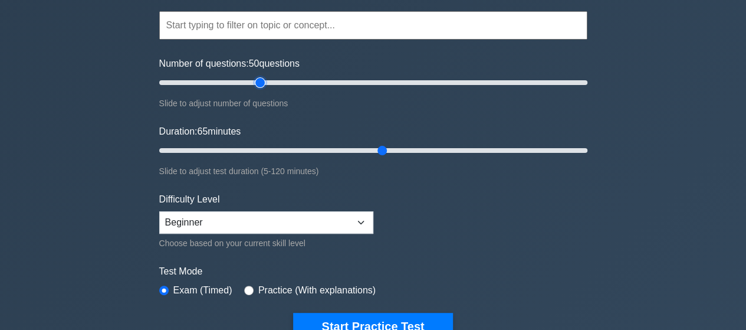
scroll to position [116, 0]
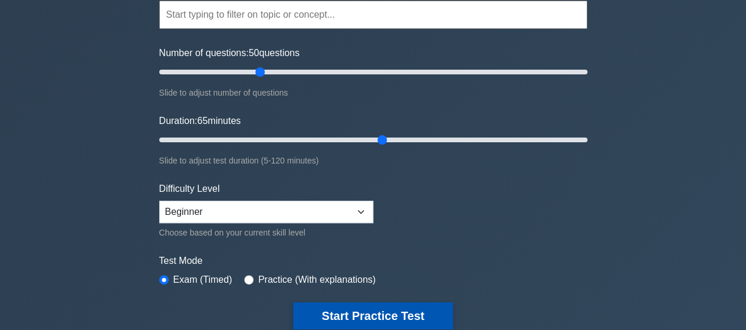
click at [384, 310] on button "Start Practice Test" at bounding box center [372, 315] width 159 height 27
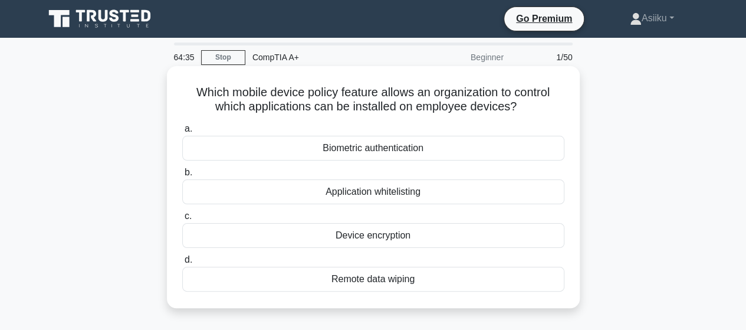
click at [386, 188] on div "Application whitelisting" at bounding box center [373, 191] width 382 height 25
click at [182, 176] on input "b. Application whitelisting" at bounding box center [182, 173] width 0 height 8
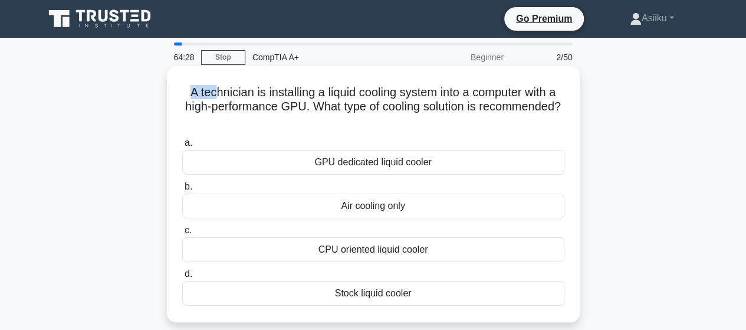
drag, startPoint x: 182, startPoint y: 90, endPoint x: 211, endPoint y: 84, distance: 29.1
click at [211, 84] on div "A technician is installing a liquid cooling system into a computer with a high-…" at bounding box center [374, 194] width 404 height 247
click at [320, 87] on h5 "A technician is installing a liquid cooling system into a computer with a high-…" at bounding box center [373, 107] width 385 height 44
click at [345, 162] on div "GPU dedicated liquid cooler" at bounding box center [373, 162] width 382 height 25
click at [182, 147] on input "a. GPU dedicated liquid cooler" at bounding box center [182, 143] width 0 height 8
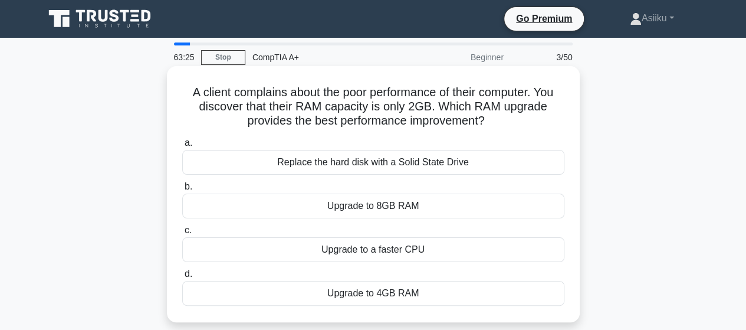
click at [362, 202] on div "Upgrade to 8GB RAM" at bounding box center [373, 206] width 382 height 25
click at [182, 191] on input "b. Upgrade to 8GB RAM" at bounding box center [182, 187] width 0 height 8
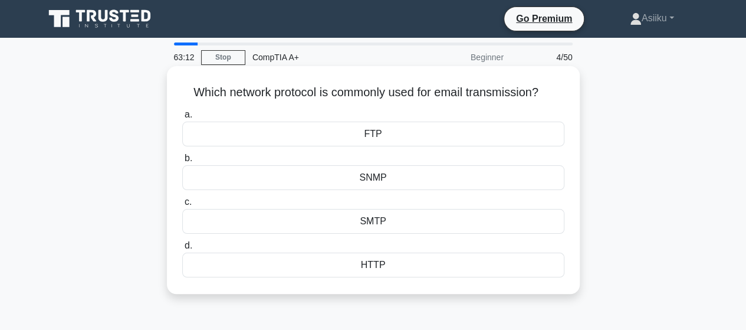
click at [370, 220] on div "SMTP" at bounding box center [373, 221] width 382 height 25
click at [182, 206] on input "c. SMTP" at bounding box center [182, 202] width 0 height 8
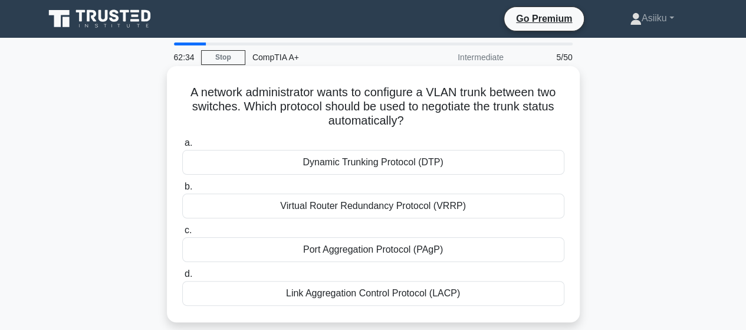
click at [366, 158] on div "Dynamic Trunking Protocol (DTP)" at bounding box center [373, 162] width 382 height 25
click at [182, 147] on input "a. Dynamic Trunking Protocol (DTP)" at bounding box center [182, 143] width 0 height 8
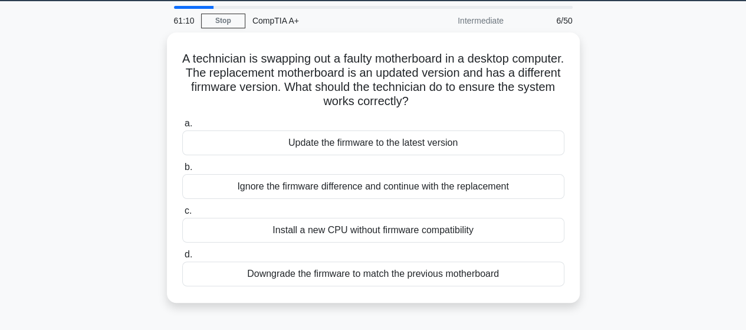
scroll to position [40, 0]
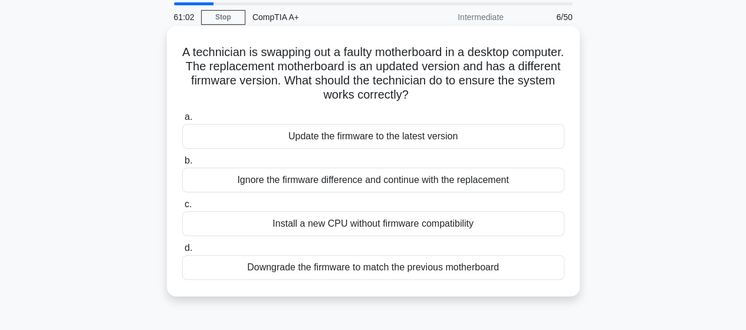
click at [396, 136] on div "Update the firmware to the latest version" at bounding box center [373, 136] width 382 height 25
click at [182, 121] on input "a. Update the firmware to the latest version" at bounding box center [182, 117] width 0 height 8
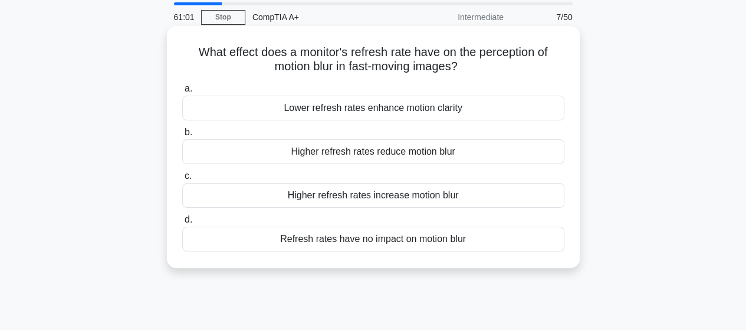
scroll to position [0, 0]
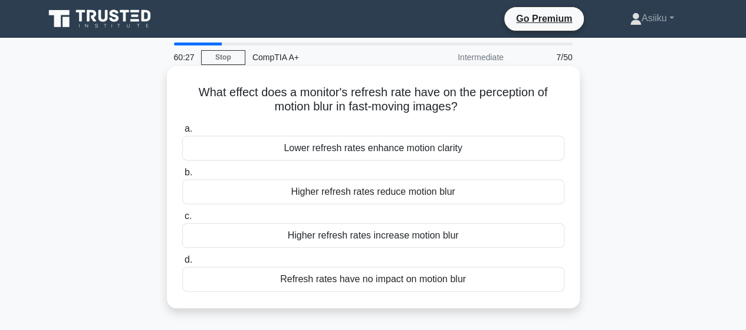
drag, startPoint x: 464, startPoint y: 103, endPoint x: 175, endPoint y: 100, distance: 288.5
click at [175, 100] on div "What effect does a monitor's refresh rate have on the perception of motion blur…" at bounding box center [374, 187] width 404 height 232
drag, startPoint x: 195, startPoint y: 91, endPoint x: 468, endPoint y: 103, distance: 274.0
click at [468, 103] on h5 "What effect does a monitor's refresh rate have on the perception of motion blur…" at bounding box center [373, 99] width 385 height 29
click at [389, 104] on h5 "What effect does a monitor's refresh rate have on the perception of motion blur…" at bounding box center [373, 99] width 385 height 29
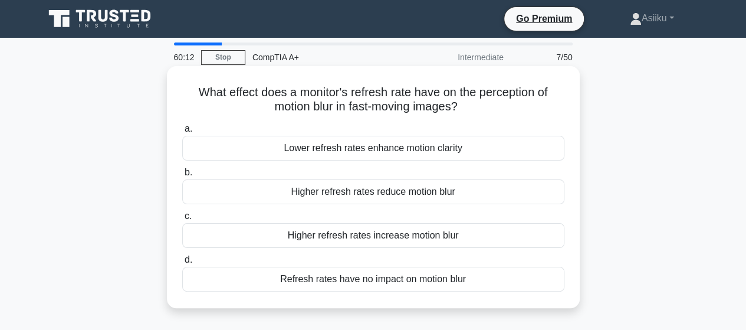
click at [346, 188] on div "Higher refresh rates reduce motion blur" at bounding box center [373, 191] width 382 height 25
click at [182, 176] on input "b. Higher refresh rates reduce motion blur" at bounding box center [182, 173] width 0 height 8
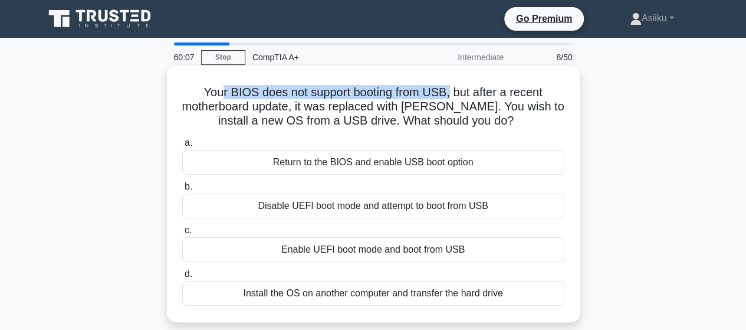
drag, startPoint x: 450, startPoint y: 91, endPoint x: 216, endPoint y: 93, distance: 233.6
click at [216, 93] on h5 "Your BIOS does not support booting from USB, but after a recent motherboard upd…" at bounding box center [373, 107] width 385 height 44
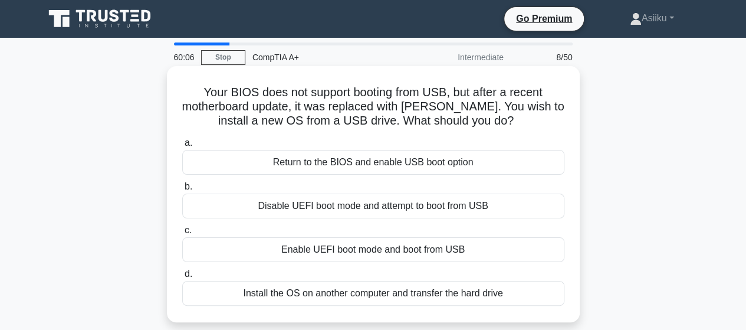
click at [452, 94] on h5 "Your BIOS does not support booting from USB, but after a recent motherboard upd…" at bounding box center [373, 107] width 385 height 44
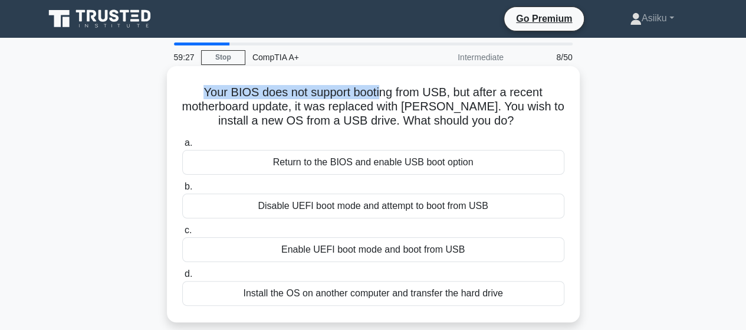
drag, startPoint x: 201, startPoint y: 90, endPoint x: 378, endPoint y: 87, distance: 177.6
click at [378, 87] on h5 "Your BIOS does not support booting from USB, but after a recent motherboard upd…" at bounding box center [373, 107] width 385 height 44
click at [306, 93] on h5 "Your BIOS does not support booting from USB, but after a recent motherboard upd…" at bounding box center [373, 107] width 385 height 44
drag, startPoint x: 233, startPoint y: 94, endPoint x: 441, endPoint y: 86, distance: 208.4
click at [438, 85] on h5 "Your BIOS does not support booting from USB, but after a recent motherboard upd…" at bounding box center [373, 107] width 385 height 44
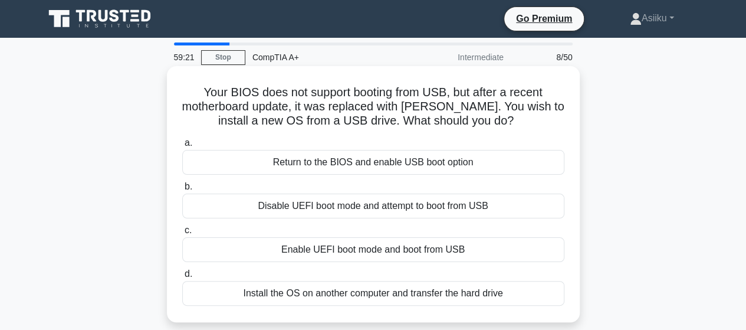
click at [447, 87] on h5 "Your BIOS does not support booting from USB, but after a recent motherboard upd…" at bounding box center [373, 107] width 385 height 44
drag, startPoint x: 297, startPoint y: 108, endPoint x: 267, endPoint y: 110, distance: 30.2
click at [267, 110] on h5 "Your BIOS does not support booting from USB, but after a recent motherboard upd…" at bounding box center [373, 107] width 385 height 44
drag, startPoint x: 309, startPoint y: 107, endPoint x: 441, endPoint y: 106, distance: 132.7
click at [441, 106] on h5 "Your BIOS does not support booting from USB, but after a recent motherboard upd…" at bounding box center [373, 107] width 385 height 44
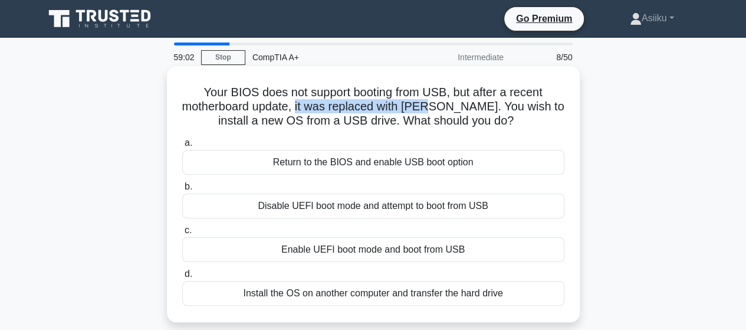
drag, startPoint x: 334, startPoint y: 209, endPoint x: 318, endPoint y: 209, distance: 15.9
click at [318, 209] on div "Disable UEFI boot mode and attempt to boot from USB" at bounding box center [373, 206] width 382 height 25
click at [317, 209] on div "Disable UEFI boot mode and attempt to boot from USB" at bounding box center [373, 206] width 382 height 25
click at [182, 191] on input "b. Disable UEFI boot mode and attempt to boot from USB" at bounding box center [182, 187] width 0 height 8
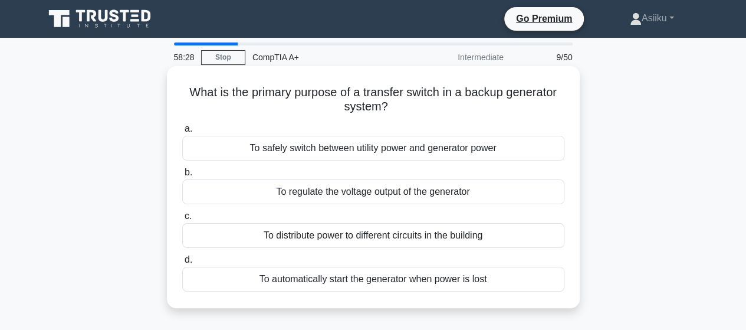
click at [296, 280] on div "To automatically start the generator when power is lost" at bounding box center [373, 279] width 382 height 25
click at [182, 264] on input "d. To automatically start the generator when power is lost" at bounding box center [182, 260] width 0 height 8
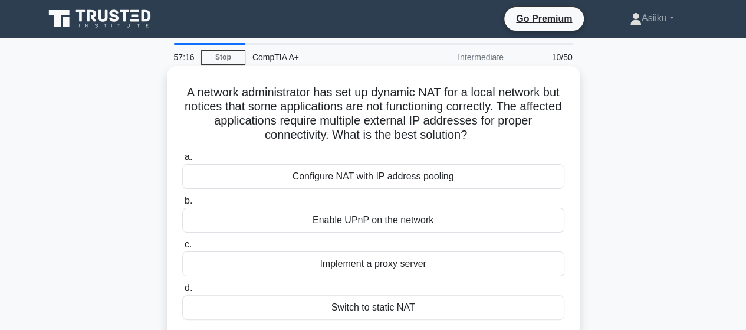
click at [362, 181] on div "Configure NAT with IP address pooling" at bounding box center [373, 176] width 382 height 25
click at [182, 161] on input "a. Configure NAT with IP address pooling" at bounding box center [182, 157] width 0 height 8
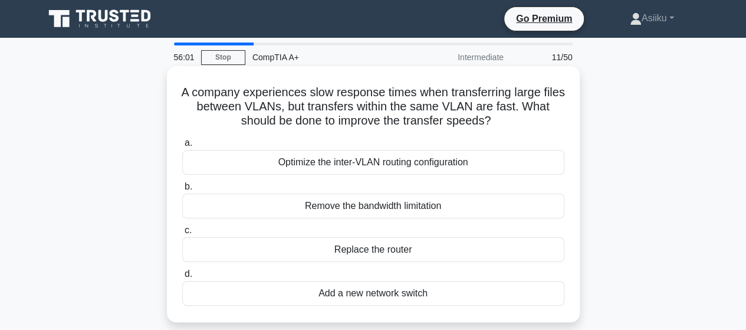
click at [316, 161] on div "Optimize the inter-VLAN routing configuration" at bounding box center [373, 162] width 382 height 25
click at [182, 147] on input "a. Optimize the inter-VLAN routing configuration" at bounding box center [182, 143] width 0 height 8
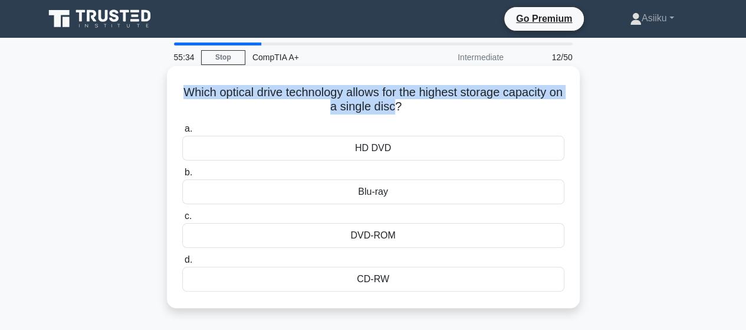
drag, startPoint x: 188, startPoint y: 93, endPoint x: 402, endPoint y: 107, distance: 214.0
click at [402, 107] on h5 "Which optical drive technology allows for the highest storage capacity on a sin…" at bounding box center [373, 99] width 385 height 29
copy h5 "Which optical drive technology allows for the highest storage capacity on a sin…"
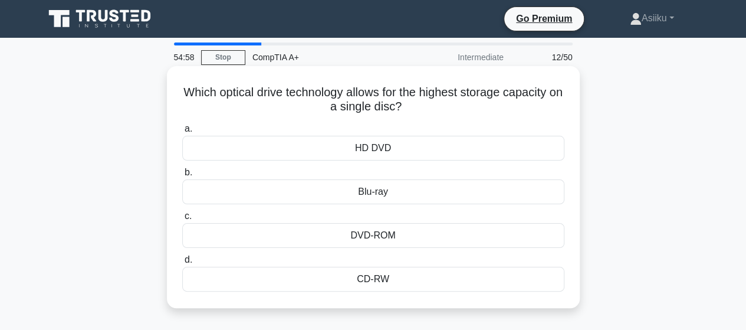
click at [248, 193] on div "Blu-ray" at bounding box center [373, 191] width 382 height 25
click at [182, 176] on input "b. Blu-ray" at bounding box center [182, 173] width 0 height 8
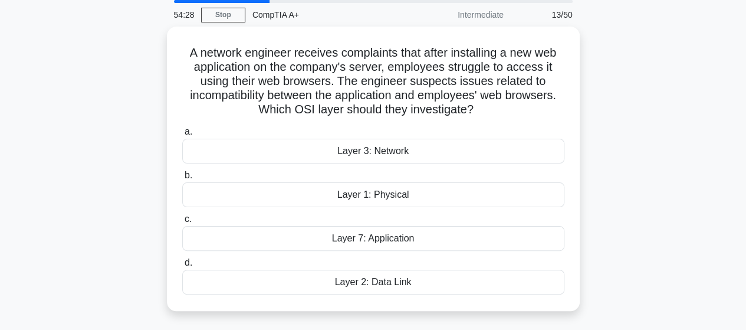
scroll to position [46, 0]
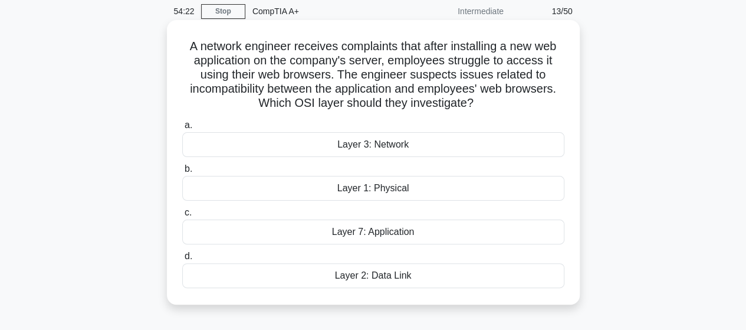
click at [370, 233] on div "Layer 7: Application" at bounding box center [373, 231] width 382 height 25
click at [182, 217] on input "c. Layer 7: Application" at bounding box center [182, 213] width 0 height 8
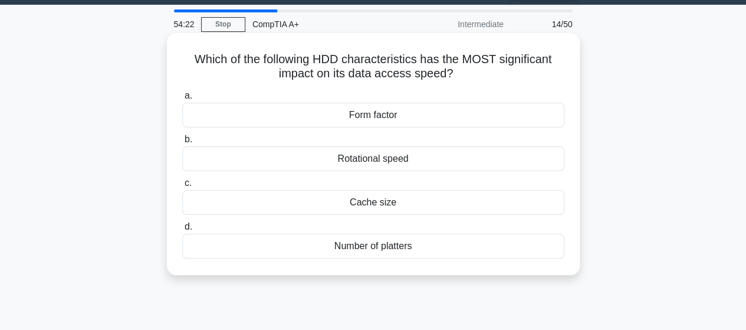
scroll to position [0, 0]
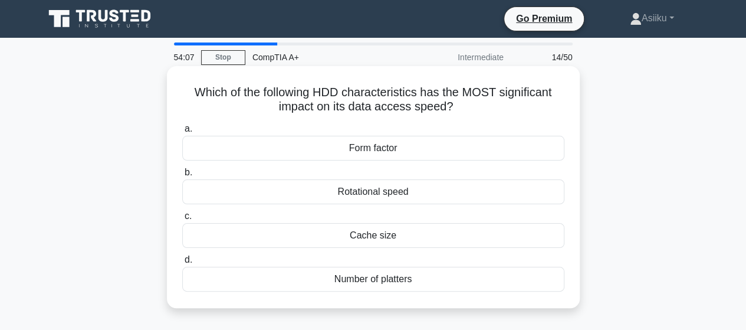
click at [358, 242] on div "Cache size" at bounding box center [373, 235] width 382 height 25
click at [182, 220] on input "c. Cache size" at bounding box center [182, 216] width 0 height 8
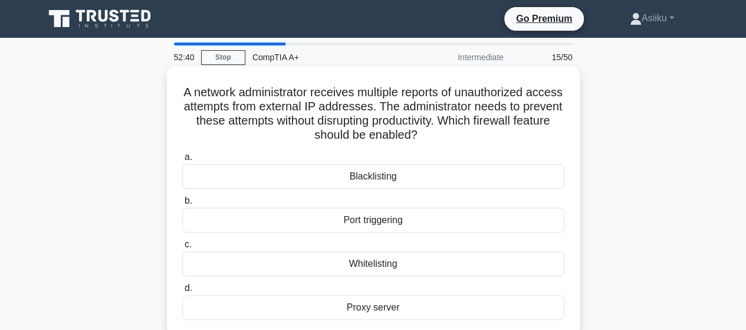
click at [373, 303] on div "Proxy server" at bounding box center [373, 307] width 382 height 25
click at [182, 292] on input "d. Proxy server" at bounding box center [182, 288] width 0 height 8
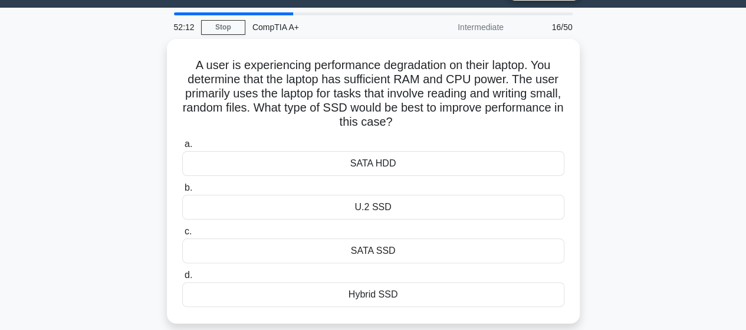
scroll to position [32, 0]
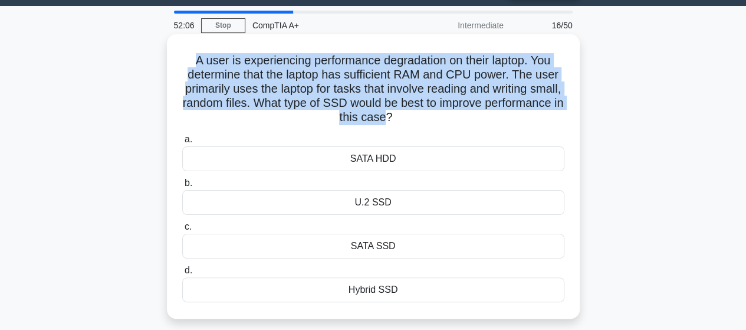
drag, startPoint x: 192, startPoint y: 61, endPoint x: 429, endPoint y: 117, distance: 243.3
click at [429, 117] on h5 "A user is experiencing performance degradation on their laptop. You determine t…" at bounding box center [373, 89] width 385 height 72
click at [376, 106] on h5 "A user is experiencing performance degradation on their laptop. You determine t…" at bounding box center [373, 89] width 385 height 72
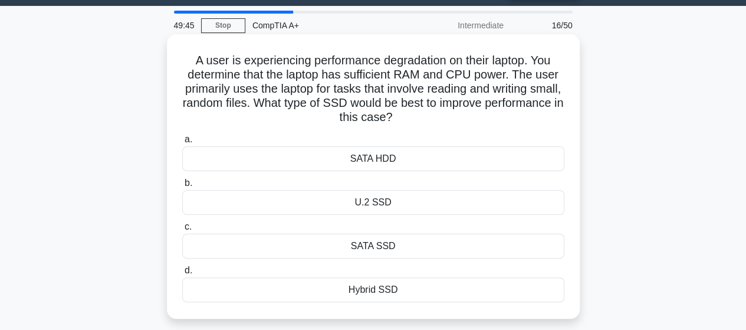
click at [373, 244] on div "SATA SSD" at bounding box center [373, 246] width 382 height 25
click at [182, 231] on input "c. SATA SSD" at bounding box center [182, 227] width 0 height 8
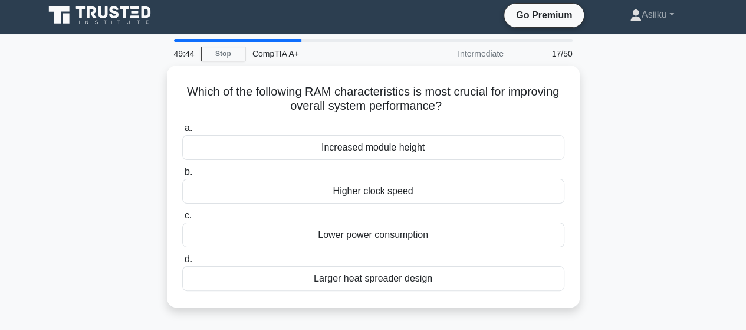
scroll to position [0, 0]
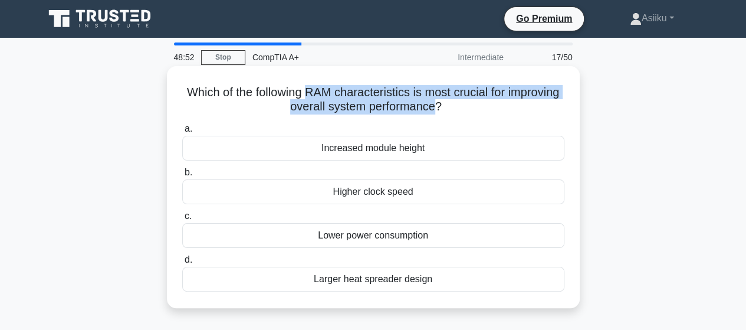
drag, startPoint x: 335, startPoint y: 91, endPoint x: 465, endPoint y: 103, distance: 130.3
click at [465, 103] on h5 "Which of the following RAM characteristics is most crucial for improving overal…" at bounding box center [373, 99] width 385 height 29
copy h5 "RAM characteristics is most crucial for improving overall system performance"
click at [362, 84] on div "Which of the following RAM characteristics is most crucial for improving overal…" at bounding box center [374, 187] width 404 height 232
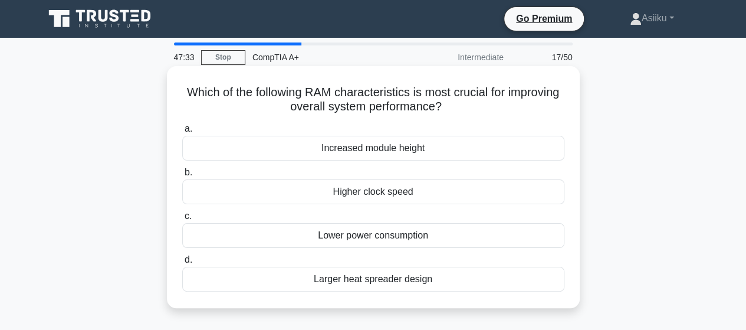
click at [359, 191] on div "Higher clock speed" at bounding box center [373, 191] width 382 height 25
click at [182, 176] on input "b. Higher clock speed" at bounding box center [182, 173] width 0 height 8
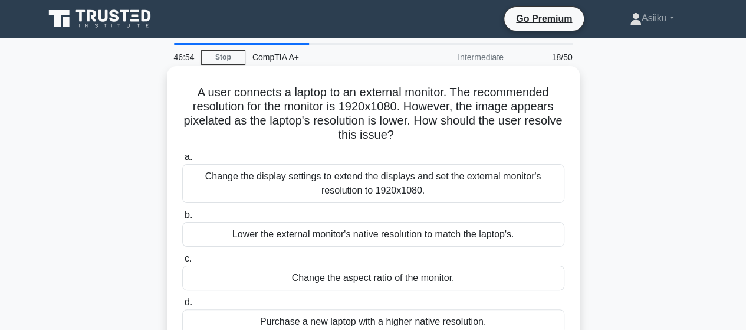
click at [273, 235] on div "Lower the external monitor's native resolution to match the laptop's." at bounding box center [373, 234] width 382 height 25
click at [182, 219] on input "b. Lower the external monitor's native resolution to match the laptop's." at bounding box center [182, 215] width 0 height 8
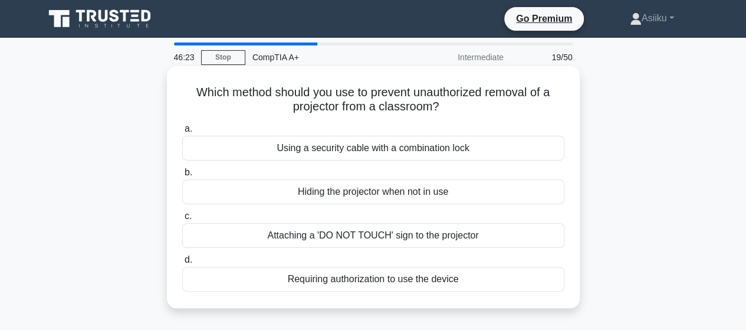
click at [287, 146] on div "Using a security cable with a combination lock" at bounding box center [373, 148] width 382 height 25
click at [182, 133] on input "a. Using a security cable with a combination lock" at bounding box center [182, 129] width 0 height 8
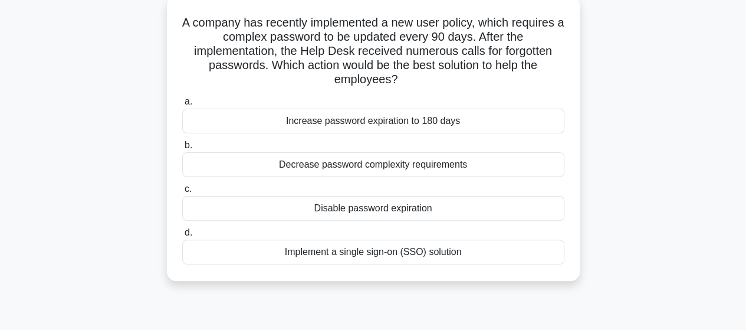
scroll to position [71, 0]
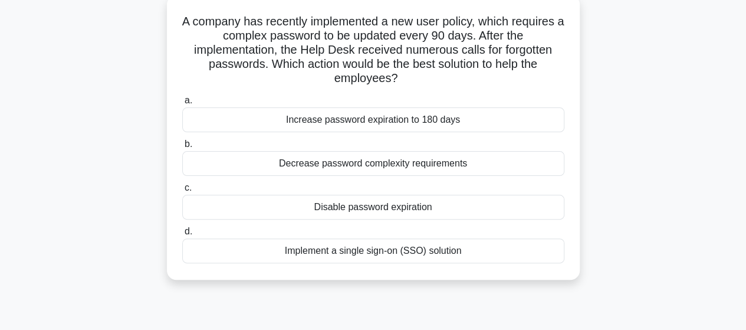
drag, startPoint x: 183, startPoint y: 22, endPoint x: 399, endPoint y: 77, distance: 222.8
click at [399, 77] on h5 "A company has recently implemented a new user policy, which requires a complex …" at bounding box center [373, 50] width 385 height 72
copy h5 "A company has recently implemented a new user policy, which requires a complex …"
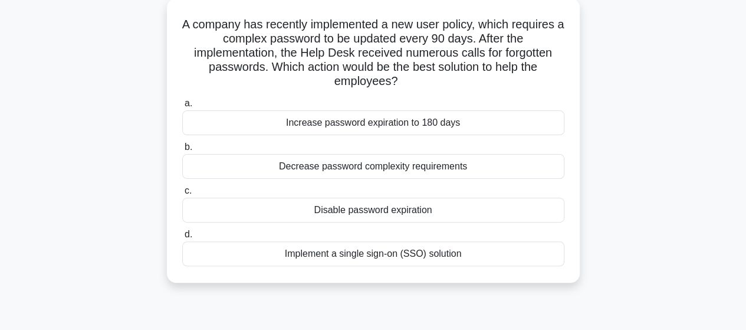
click at [390, 284] on div "A company has recently implemented a new user policy, which requires a complex …" at bounding box center [373, 147] width 673 height 299
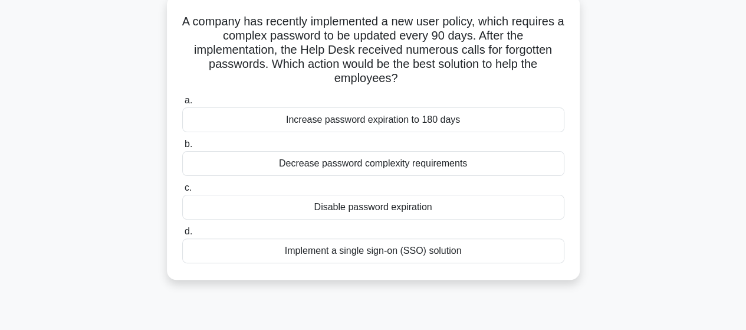
click at [381, 251] on div "Implement a single sign-on (SSO) solution" at bounding box center [373, 250] width 382 height 25
click at [182, 235] on input "d. Implement a single sign-on (SSO) solution" at bounding box center [182, 232] width 0 height 8
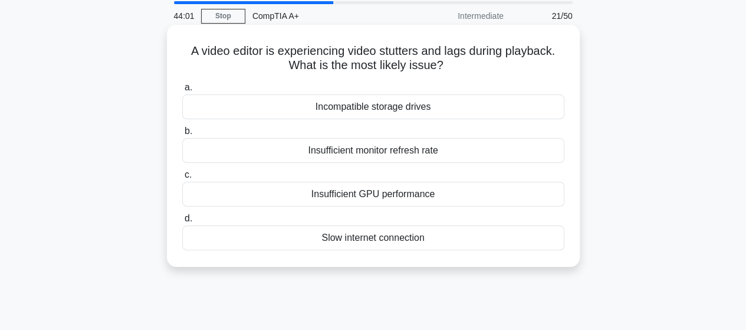
scroll to position [0, 0]
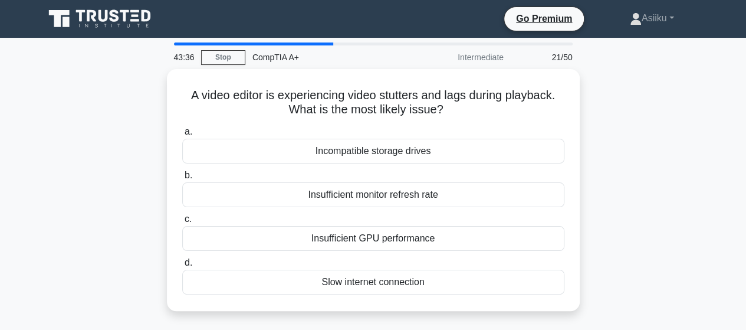
drag, startPoint x: 235, startPoint y: 94, endPoint x: 176, endPoint y: 52, distance: 72.4
drag, startPoint x: 176, startPoint y: 52, endPoint x: 83, endPoint y: 56, distance: 92.7
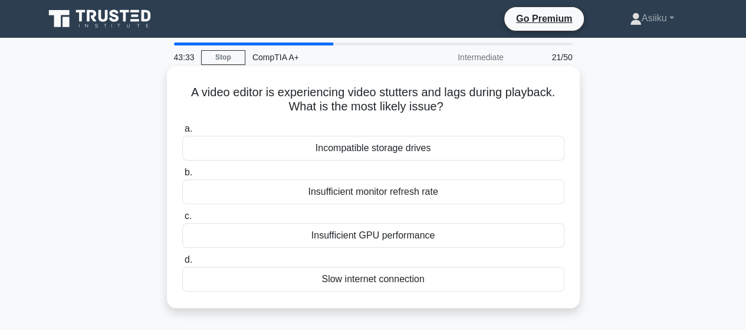
click at [341, 232] on div "Insufficient GPU performance" at bounding box center [373, 235] width 382 height 25
click at [182, 220] on input "c. Insufficient GPU performance" at bounding box center [182, 216] width 0 height 8
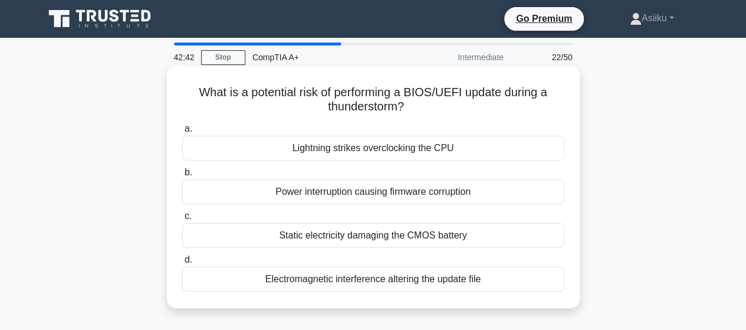
click at [349, 273] on div "Electromagnetic interference altering the update file" at bounding box center [373, 279] width 382 height 25
click at [182, 264] on input "d. Electromagnetic interference altering the update file" at bounding box center [182, 260] width 0 height 8
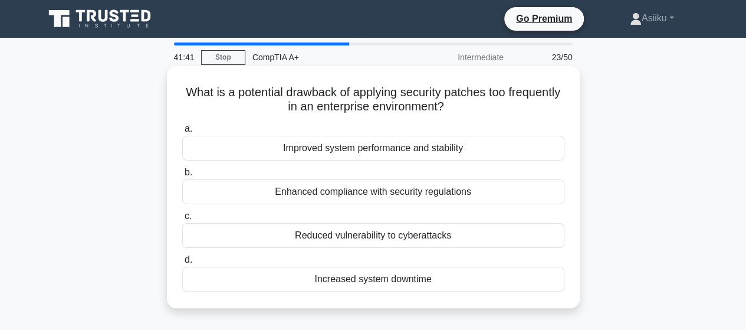
click at [368, 235] on div "Reduced vulnerability to cyberattacks" at bounding box center [373, 235] width 382 height 25
click at [182, 220] on input "c. Reduced vulnerability to cyberattacks" at bounding box center [182, 216] width 0 height 8
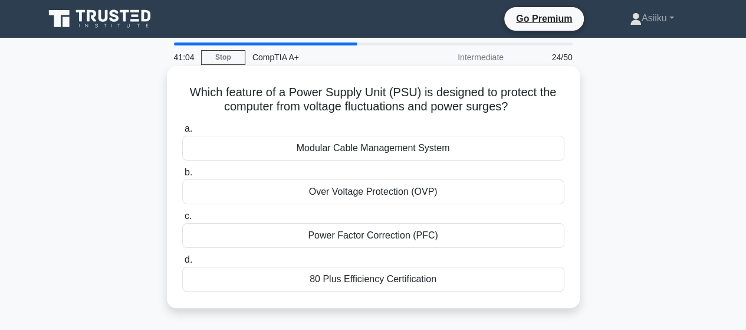
click at [379, 197] on div "Over Voltage Protection (OVP)" at bounding box center [373, 191] width 382 height 25
click at [182, 176] on input "b. Over Voltage Protection (OVP)" at bounding box center [182, 173] width 0 height 8
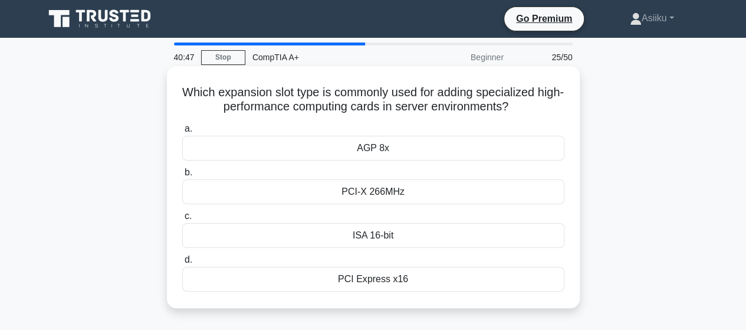
drag, startPoint x: 195, startPoint y: 89, endPoint x: 534, endPoint y: 105, distance: 339.6
click at [534, 105] on h5 "Which expansion slot type is commonly used for adding specialized high-performa…" at bounding box center [373, 99] width 385 height 29
copy h5 "Which expansion slot type is commonly used for adding specialized high-performa…"
click at [347, 101] on h5 "Which expansion slot type is commonly used for adding specialized high-performa…" at bounding box center [373, 99] width 385 height 29
click at [365, 278] on div "PCI Express x16" at bounding box center [373, 279] width 382 height 25
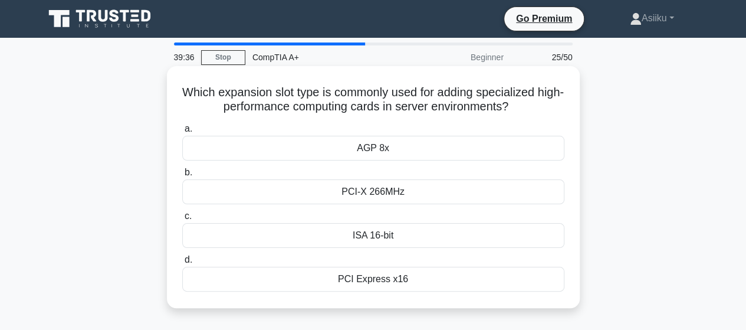
click at [182, 264] on input "d. PCI Express x16" at bounding box center [182, 260] width 0 height 8
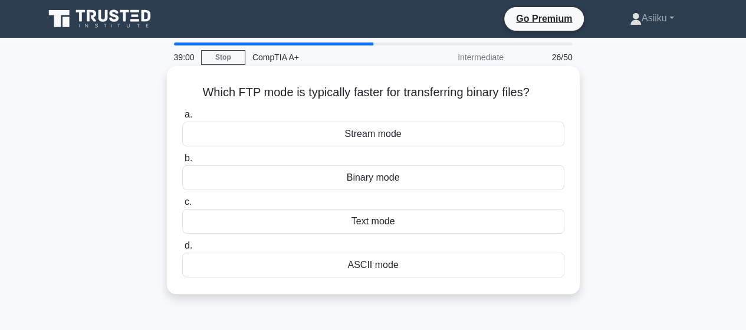
click at [274, 88] on h5 "Which FTP mode is typically faster for transferring binary files? .spinner_0XTQ…" at bounding box center [373, 92] width 385 height 15
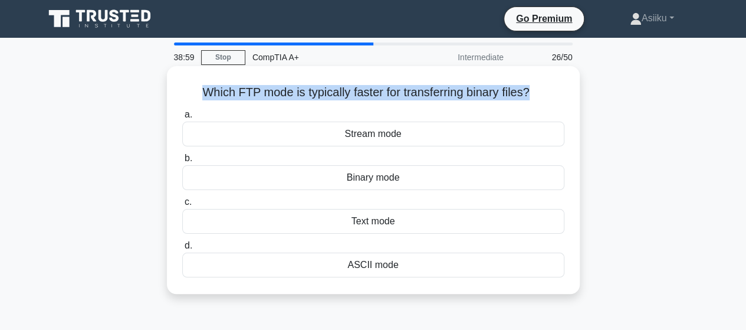
click at [274, 88] on h5 "Which FTP mode is typically faster for transferring binary files? .spinner_0XTQ…" at bounding box center [373, 92] width 385 height 15
copy div "Which FTP mode is typically faster for transferring binary files? .spinner_0XTQ…"
click at [329, 93] on h5 "Which FTP mode is typically faster for transferring binary files? .spinner_0XTQ…" at bounding box center [373, 92] width 385 height 15
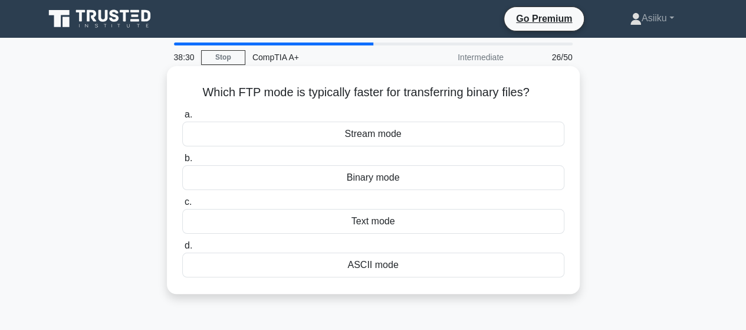
click at [363, 176] on div "Binary mode" at bounding box center [373, 177] width 382 height 25
click at [182, 162] on input "b. Binary mode" at bounding box center [182, 159] width 0 height 8
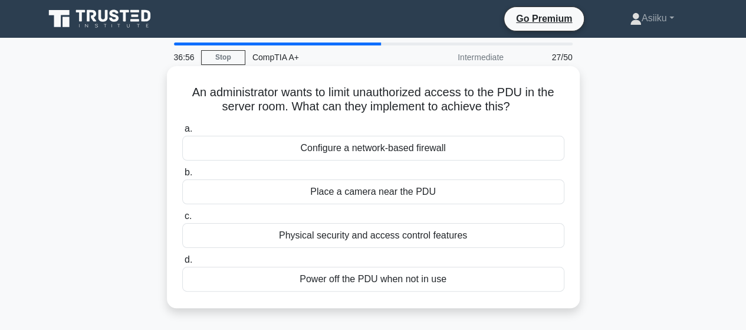
click at [393, 273] on div "Power off the PDU when not in use" at bounding box center [373, 279] width 382 height 25
click at [182, 264] on input "d. Power off the PDU when not in use" at bounding box center [182, 260] width 0 height 8
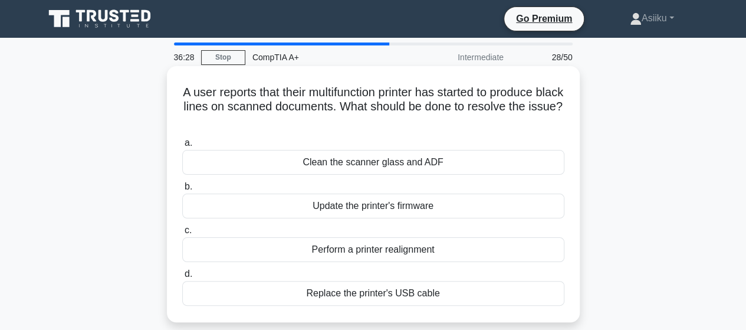
click at [382, 165] on div "Clean the scanner glass and ADF" at bounding box center [373, 162] width 382 height 25
click at [182, 147] on input "a. Clean the scanner glass and ADF" at bounding box center [182, 143] width 0 height 8
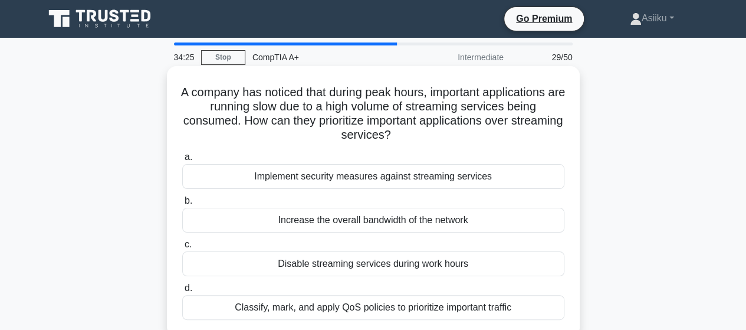
click at [327, 263] on div "Disable streaming services during work hours" at bounding box center [373, 263] width 382 height 25
click at [182, 248] on input "c. Disable streaming services during work hours" at bounding box center [182, 245] width 0 height 8
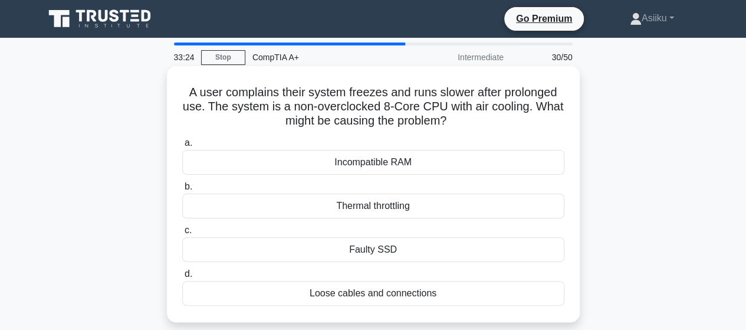
click at [370, 247] on div "Faulty SSD" at bounding box center [373, 249] width 382 height 25
click at [182, 234] on input "c. Faulty SSD" at bounding box center [182, 231] width 0 height 8
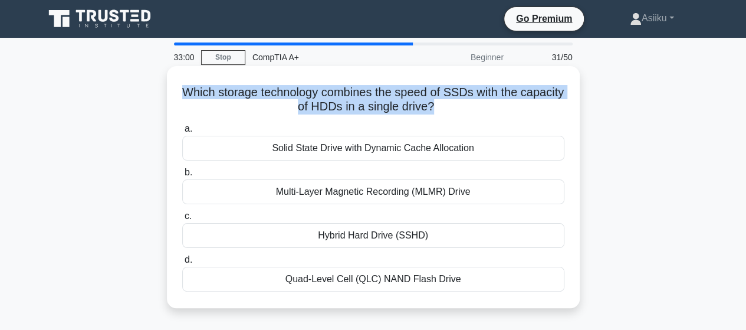
drag, startPoint x: 201, startPoint y: 91, endPoint x: 456, endPoint y: 109, distance: 255.5
click at [456, 109] on h5 "Which storage technology combines the speed of SSDs with the capacity of HDDs i…" at bounding box center [373, 99] width 385 height 29
copy h5 "Which storage technology combines the speed of SSDs with the capacity of HDDs i…"
click at [376, 97] on h5 "Which storage technology combines the speed of SSDs with the capacity of HDDs i…" at bounding box center [373, 99] width 385 height 29
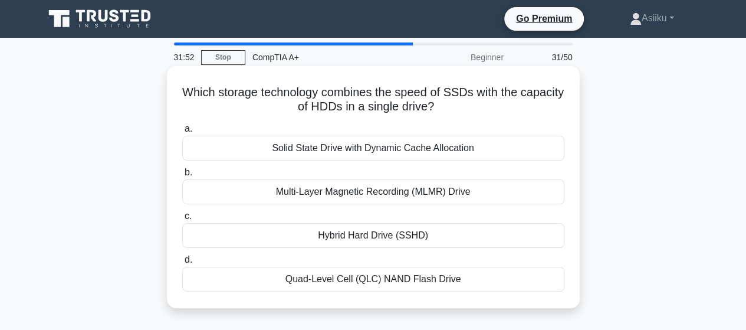
click at [359, 235] on div "Hybrid Hard Drive (SSHD)" at bounding box center [373, 235] width 382 height 25
click at [182, 220] on input "c. Hybrid Hard Drive (SSHD)" at bounding box center [182, 216] width 0 height 8
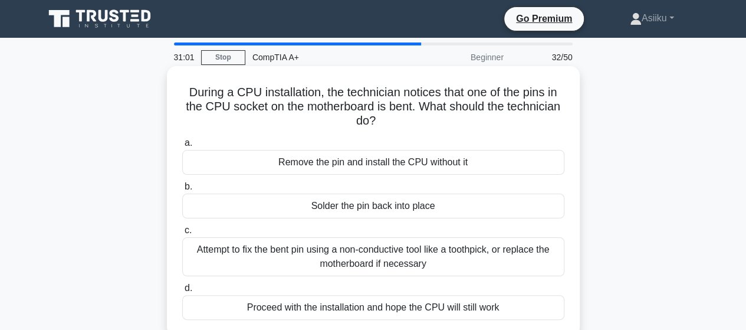
click at [393, 199] on div "Solder the pin back into place" at bounding box center [373, 206] width 382 height 25
click at [182, 191] on input "b. Solder the pin back into place" at bounding box center [182, 187] width 0 height 8
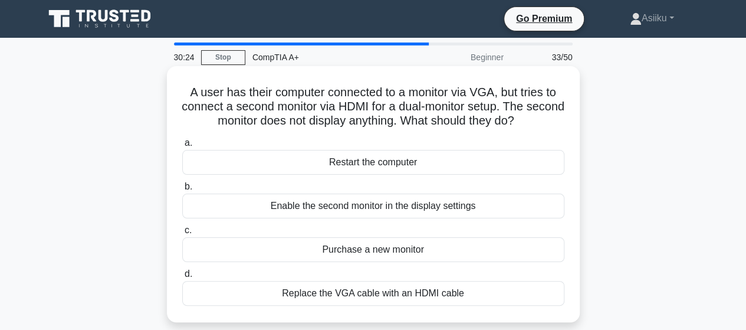
click at [341, 206] on div "Enable the second monitor in the display settings" at bounding box center [373, 206] width 382 height 25
click at [182, 191] on input "b. Enable the second monitor in the display settings" at bounding box center [182, 187] width 0 height 8
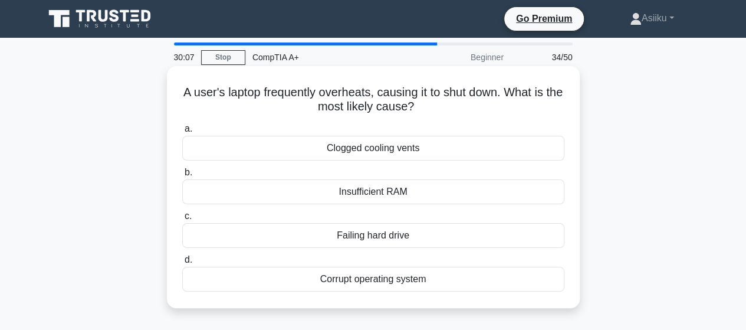
drag, startPoint x: 425, startPoint y: 104, endPoint x: 176, endPoint y: 91, distance: 249.9
click at [176, 91] on div "A user's laptop frequently overheats, causing it to shut down. What is the most…" at bounding box center [374, 187] width 404 height 232
copy h5 "A user's laptop frequently overheats, causing it to shut down. What is the most…"
click at [343, 94] on h5 "A user's laptop frequently overheats, causing it to shut down. What is the most…" at bounding box center [373, 99] width 385 height 29
click at [347, 147] on div "Clogged cooling vents" at bounding box center [373, 148] width 382 height 25
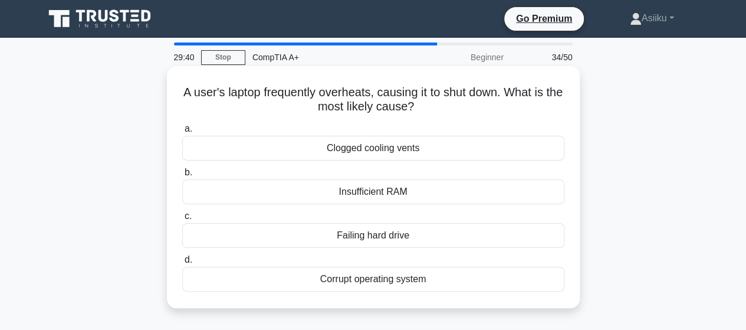
click at [182, 133] on input "a. Clogged cooling vents" at bounding box center [182, 129] width 0 height 8
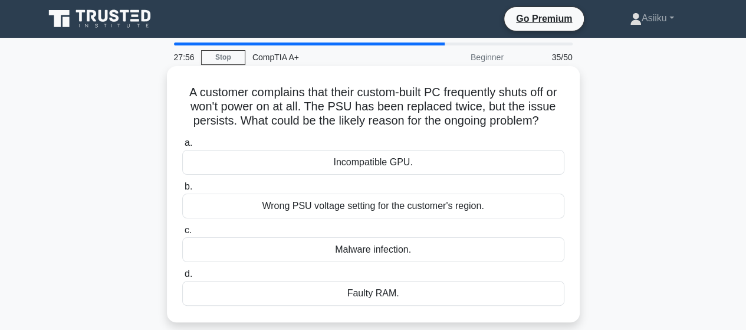
drag, startPoint x: 545, startPoint y: 122, endPoint x: 168, endPoint y: 96, distance: 377.9
click at [168, 96] on div "A customer complains that their custom-built PC frequently shuts off or won't p…" at bounding box center [373, 194] width 413 height 256
copy h5 "A customer complains that their custom-built PC frequently shuts off or won't p…"
click at [365, 109] on h5 "A customer complains that their custom-built PC frequently shuts off or won't p…" at bounding box center [373, 107] width 385 height 44
click at [356, 290] on div "Faulty RAM." at bounding box center [373, 293] width 382 height 25
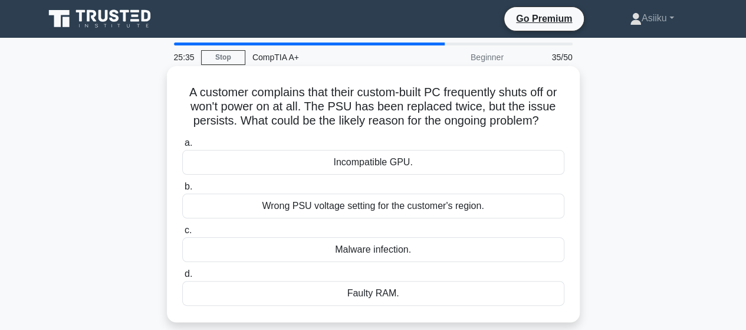
click at [182, 278] on input "d. Faulty RAM." at bounding box center [182, 274] width 0 height 8
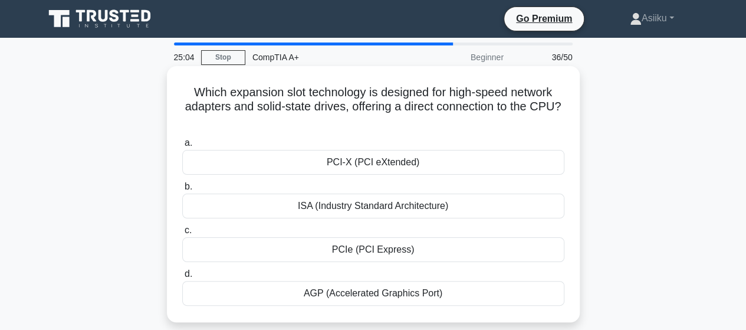
drag, startPoint x: 387, startPoint y: 122, endPoint x: 185, endPoint y: 93, distance: 203.9
click at [185, 93] on h5 "Which expansion slot technology is designed for high-speed network adapters and…" at bounding box center [373, 107] width 385 height 44
copy h5 "Which expansion slot technology is designed for high-speed network adapters and…"
click at [381, 115] on icon ".spinner_0XTQ{transform-origin:center;animation:spinner_y6GP .75s linear infini…" at bounding box center [373, 121] width 14 height 14
click at [379, 117] on h5 "Which expansion slot technology is designed for high-speed network adapters and…" at bounding box center [373, 107] width 385 height 44
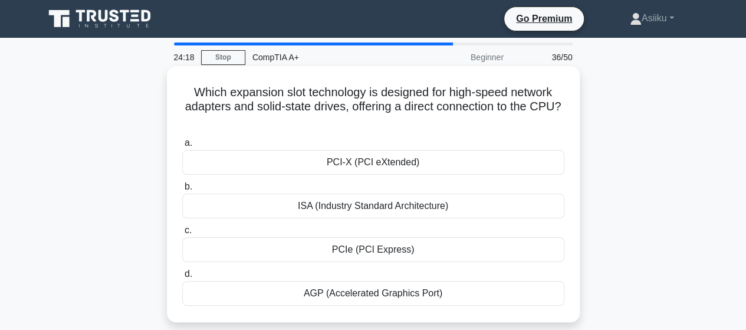
click at [347, 252] on div "PCIe (PCI Express)" at bounding box center [373, 249] width 382 height 25
click at [182, 234] on input "c. PCIe (PCI Express)" at bounding box center [182, 231] width 0 height 8
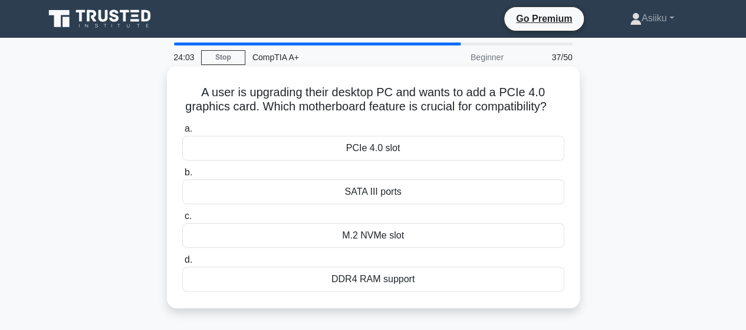
click at [359, 160] on div "PCIe 4.0 slot" at bounding box center [373, 148] width 382 height 25
click at [182, 133] on input "a. PCIe 4.0 slot" at bounding box center [182, 129] width 0 height 8
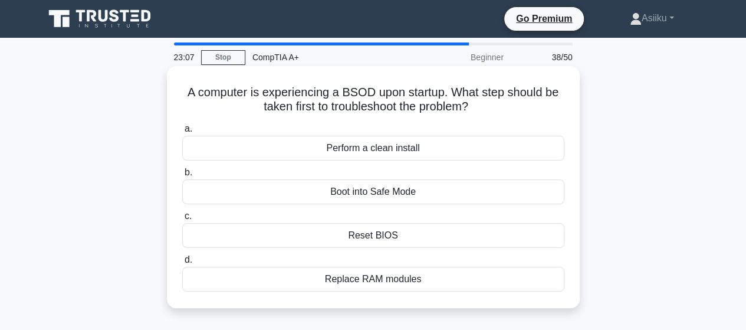
click at [359, 234] on div "Reset BIOS" at bounding box center [373, 235] width 382 height 25
click at [182, 220] on input "c. Reset BIOS" at bounding box center [182, 216] width 0 height 8
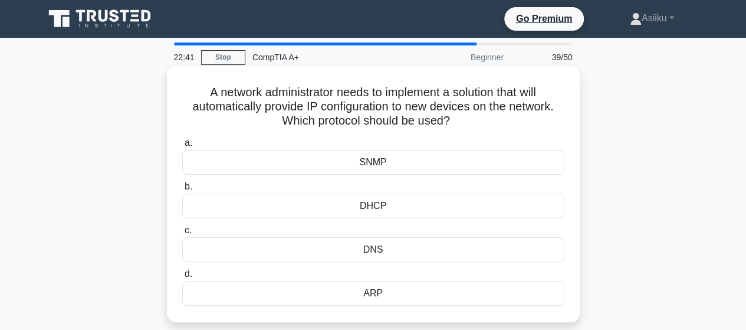
click at [378, 205] on div "DHCP" at bounding box center [373, 206] width 382 height 25
click at [182, 191] on input "b. DHCP" at bounding box center [182, 187] width 0 height 8
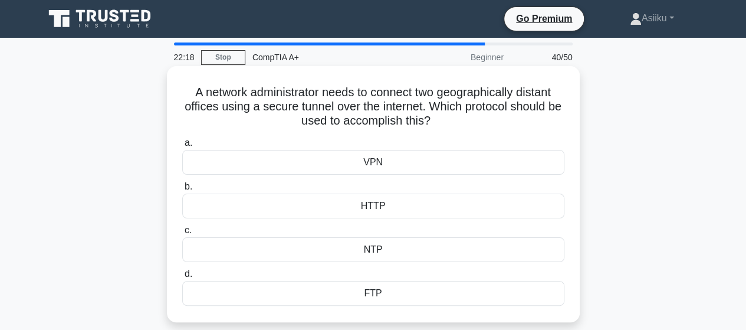
click at [375, 208] on div "HTTP" at bounding box center [373, 206] width 382 height 25
click at [182, 191] on input "b. HTTP" at bounding box center [182, 187] width 0 height 8
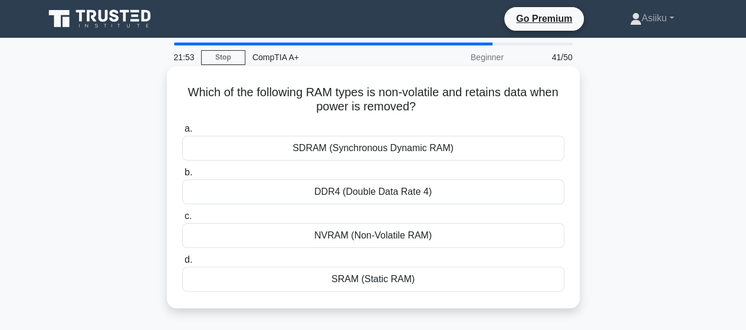
click at [348, 190] on div "DDR4 (Double Data Rate 4)" at bounding box center [373, 191] width 382 height 25
click at [182, 176] on input "b. DDR4 (Double Data Rate 4)" at bounding box center [182, 173] width 0 height 8
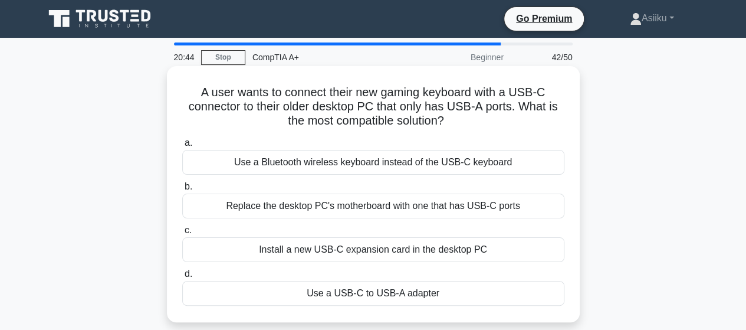
click at [352, 292] on div "Use a USB-C to USB-A adapter" at bounding box center [373, 293] width 382 height 25
click at [182, 278] on input "d. Use a USB-C to USB-A adapter" at bounding box center [182, 274] width 0 height 8
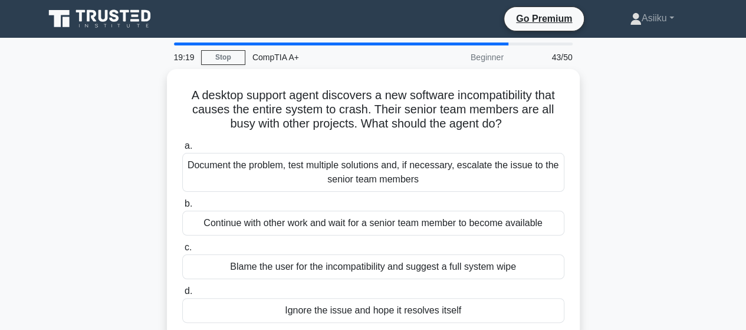
click at [58, 182] on div "A desktop support agent discovers a new software incompatibility that causes th…" at bounding box center [373, 211] width 673 height 284
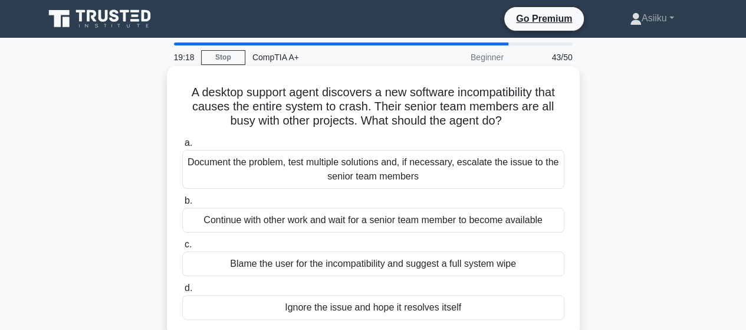
click at [249, 169] on div "Document the problem, test multiple solutions and, if necessary, escalate the i…" at bounding box center [373, 169] width 382 height 39
click at [182, 147] on input "a. Document the problem, test multiple solutions and, if necessary, escalate th…" at bounding box center [182, 143] width 0 height 8
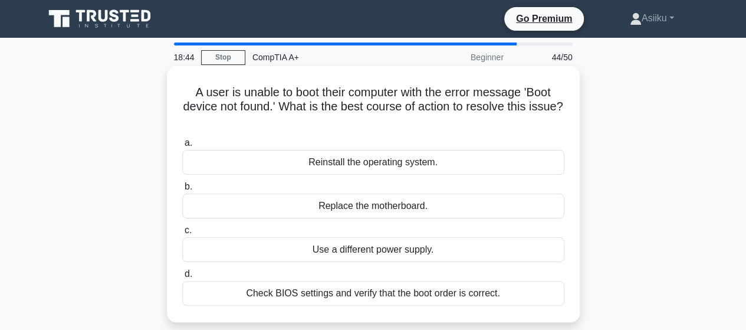
click at [341, 289] on div "Check BIOS settings and verify that the boot order is correct." at bounding box center [373, 293] width 382 height 25
click at [182, 278] on input "d. Check BIOS settings and verify that the boot order is correct." at bounding box center [182, 274] width 0 height 8
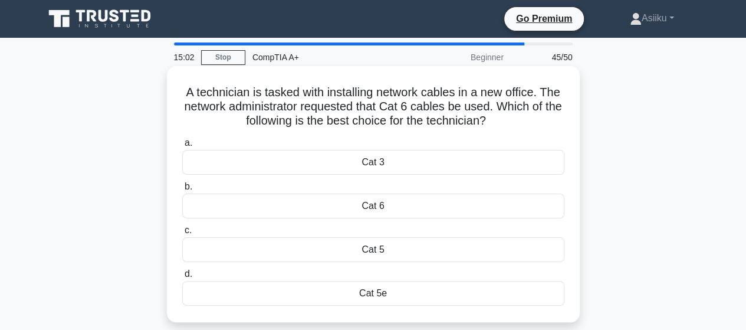
click at [360, 251] on div "Cat 5" at bounding box center [373, 249] width 382 height 25
click at [182, 234] on input "c. Cat 5" at bounding box center [182, 231] width 0 height 8
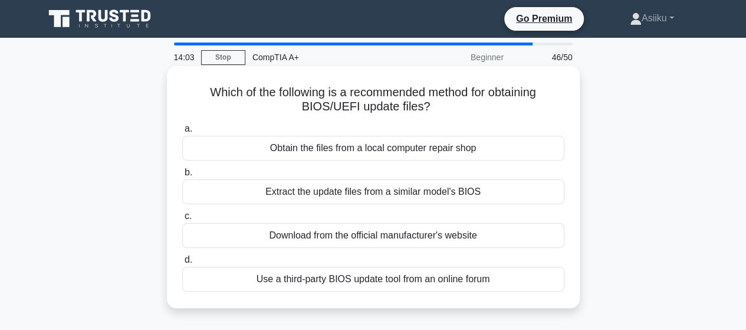
click at [303, 198] on div "Extract the update files from a similar model's BIOS" at bounding box center [373, 191] width 382 height 25
click at [182, 176] on input "b. Extract the update files from a similar model's BIOS" at bounding box center [182, 173] width 0 height 8
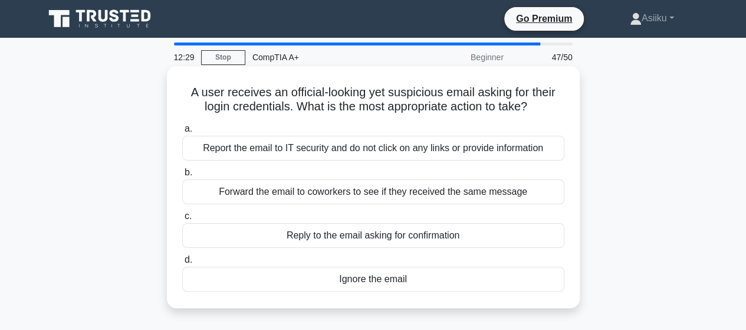
click at [277, 145] on div "Report the email to IT security and do not click on any links or provide inform…" at bounding box center [373, 148] width 382 height 25
click at [182, 133] on input "a. Report the email to IT security and do not click on any links or provide inf…" at bounding box center [182, 129] width 0 height 8
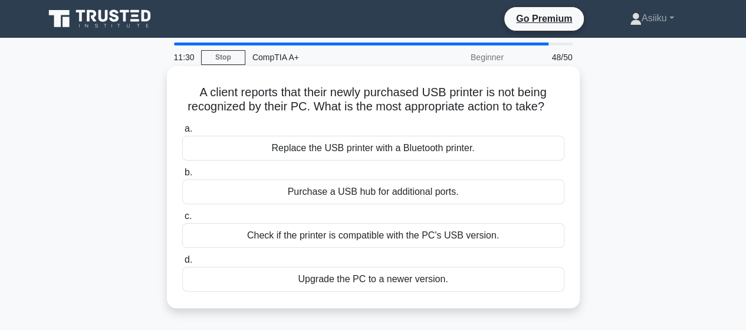
click at [309, 107] on h5 "A client reports that their newly purchased USB printer is not being recognized…" at bounding box center [373, 99] width 385 height 29
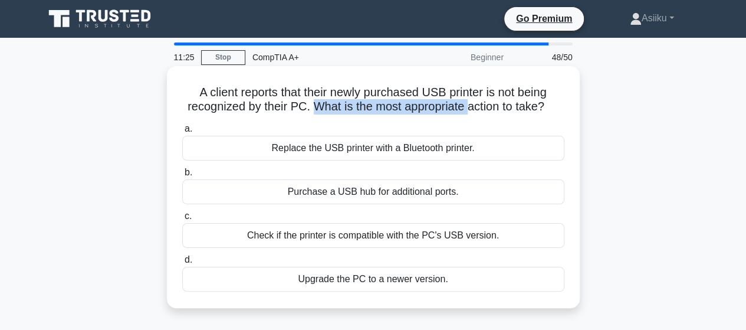
drag, startPoint x: 310, startPoint y: 108, endPoint x: 470, endPoint y: 109, distance: 159.9
click at [470, 109] on h5 "A client reports that their newly purchased USB printer is not being recognized…" at bounding box center [373, 99] width 385 height 29
click at [464, 109] on h5 "A client reports that their newly purchased USB printer is not being recognized…" at bounding box center [373, 99] width 385 height 29
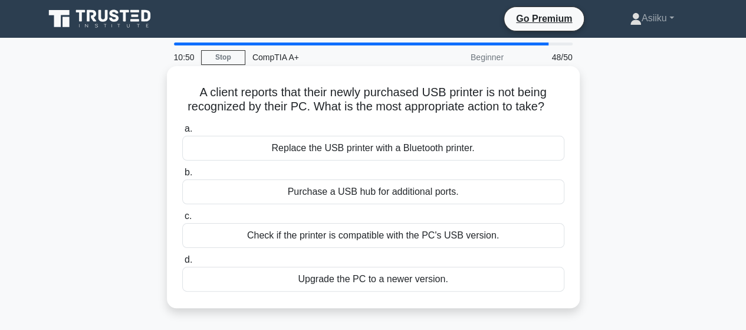
click at [321, 237] on div "Check if the printer is compatible with the PC's USB version." at bounding box center [373, 235] width 382 height 25
click at [182, 220] on input "c. Check if the printer is compatible with the PC's USB version." at bounding box center [182, 216] width 0 height 8
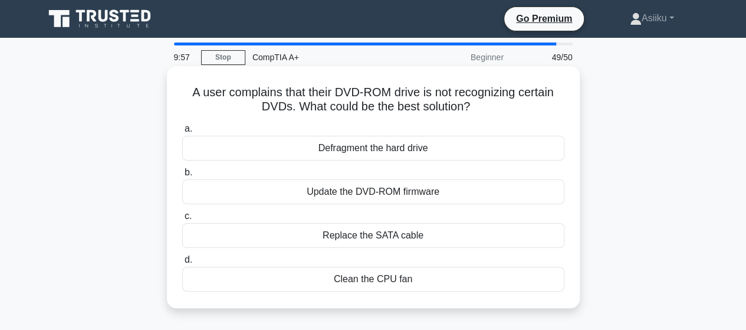
click at [346, 192] on div "Update the DVD-ROM firmware" at bounding box center [373, 191] width 382 height 25
click at [182, 176] on input "b. Update the DVD-ROM firmware" at bounding box center [182, 173] width 0 height 8
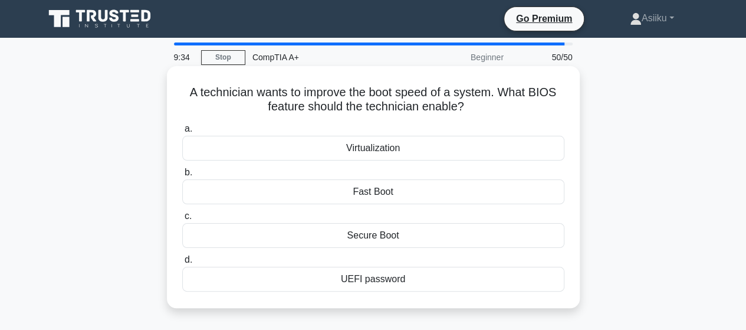
click at [360, 194] on div "Fast Boot" at bounding box center [373, 191] width 382 height 25
click at [182, 176] on input "b. Fast Boot" at bounding box center [182, 173] width 0 height 8
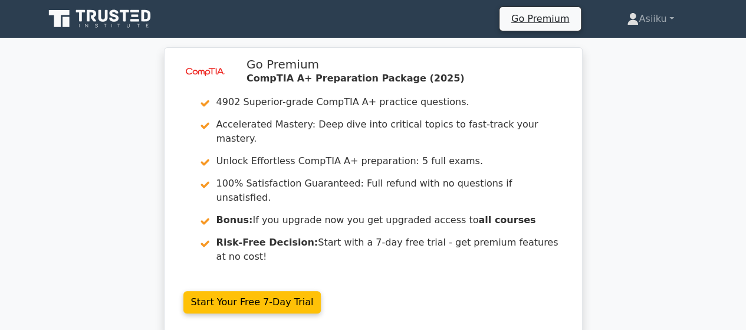
click at [107, 133] on div "image/svg+xml Go Premium CompTIA A+ Preparation Package (2025) 4902 Superior-gr…" at bounding box center [373, 197] width 746 height 300
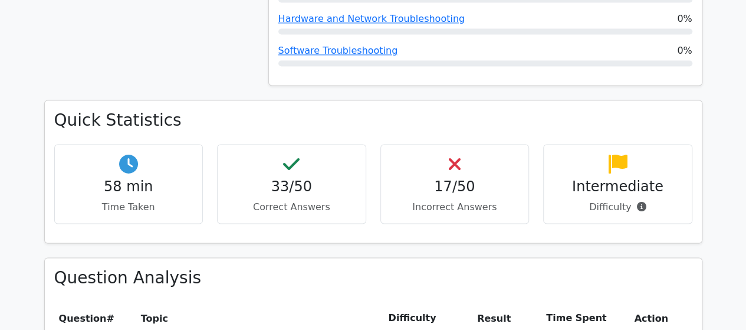
scroll to position [1012, 0]
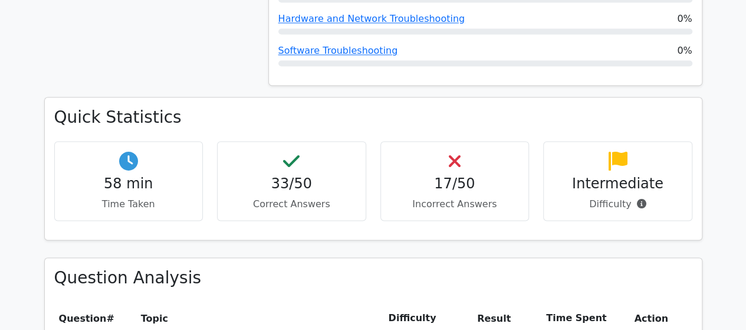
click at [493, 150] on div "17/50 Incorrect Answers" at bounding box center [455, 181] width 149 height 80
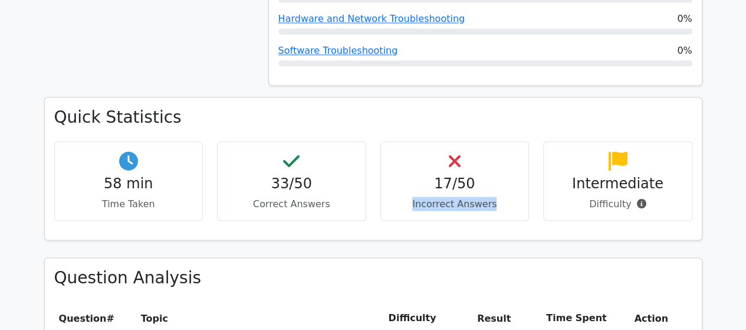
scroll to position [1032, 0]
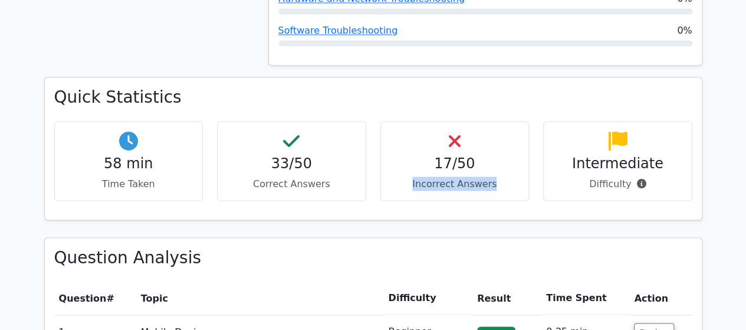
click at [498, 132] on div "17/50 Incorrect Answers" at bounding box center [455, 161] width 149 height 80
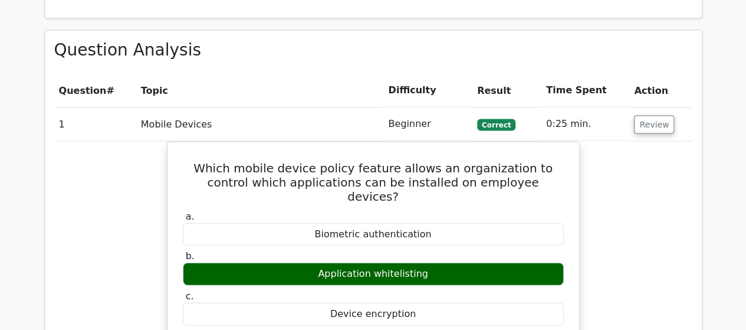
scroll to position [1229, 0]
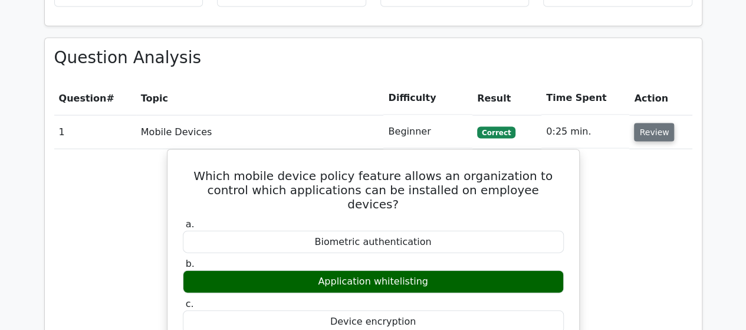
click at [644, 123] on button "Review" at bounding box center [654, 132] width 40 height 18
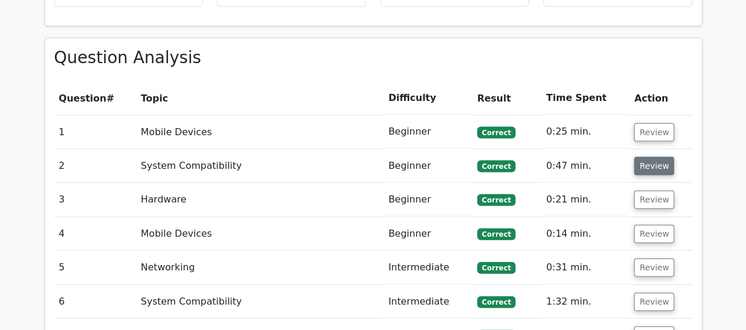
click at [647, 157] on button "Review" at bounding box center [654, 166] width 40 height 18
click at [648, 157] on button "Review" at bounding box center [654, 166] width 40 height 18
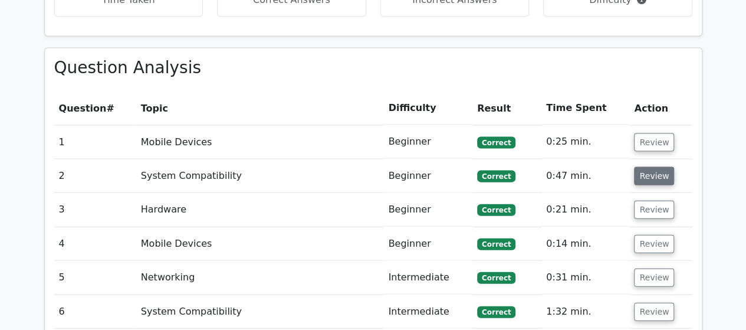
click at [648, 167] on button "Review" at bounding box center [654, 176] width 40 height 18
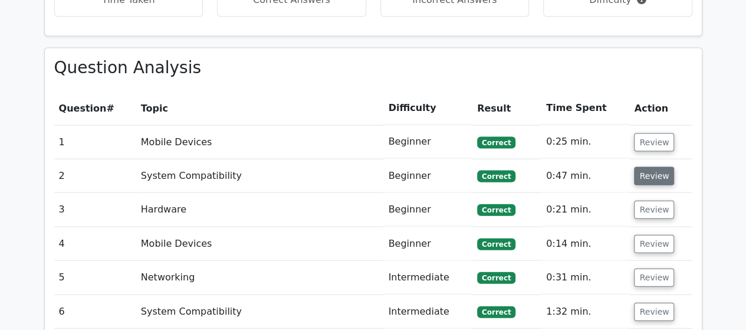
click at [638, 167] on button "Review" at bounding box center [654, 176] width 40 height 18
click at [645, 167] on button "Review" at bounding box center [654, 176] width 40 height 18
click at [386, 159] on td "Beginner" at bounding box center [427, 176] width 89 height 34
click at [496, 170] on span "Correct" at bounding box center [496, 176] width 38 height 12
click at [558, 159] on td "0:47 min." at bounding box center [586, 176] width 88 height 34
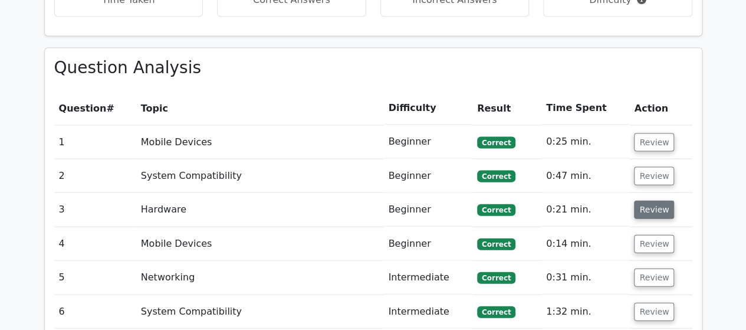
click at [652, 201] on button "Review" at bounding box center [654, 210] width 40 height 18
click at [241, 261] on td "Networking" at bounding box center [260, 278] width 248 height 34
click at [651, 268] on button "Review" at bounding box center [654, 277] width 40 height 18
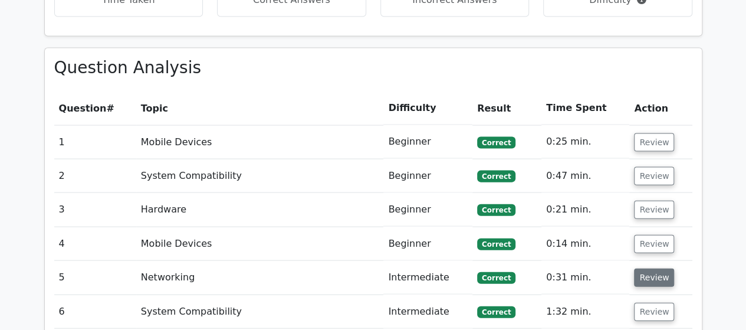
click at [651, 268] on button "Review" at bounding box center [654, 277] width 40 height 18
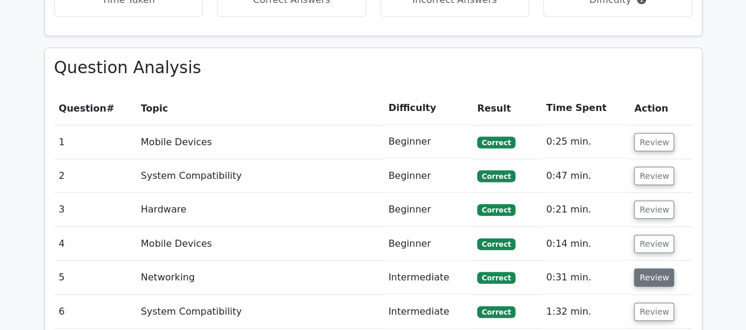
click at [651, 268] on button "Review" at bounding box center [654, 277] width 40 height 18
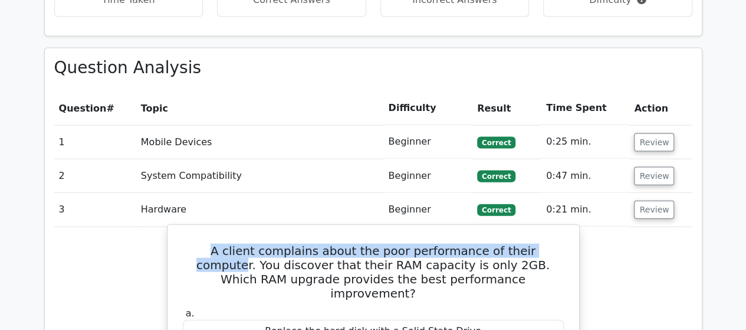
drag, startPoint x: 186, startPoint y: 206, endPoint x: 532, endPoint y: 209, distance: 346.3
click at [532, 244] on h5 "A client complains about the poor performance of their computer. You discover t…" at bounding box center [373, 272] width 383 height 57
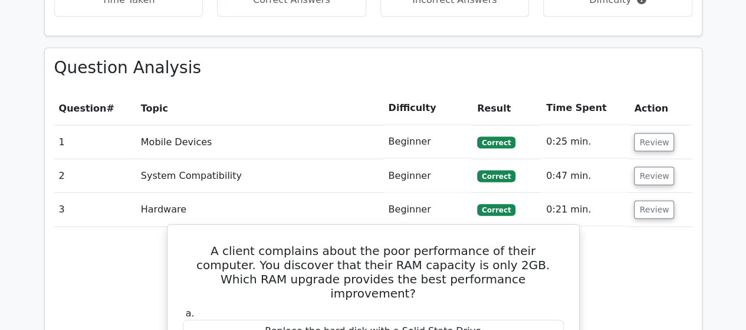
click at [235, 244] on h5 "A client complains about the poor performance of their computer. You discover t…" at bounding box center [373, 272] width 383 height 57
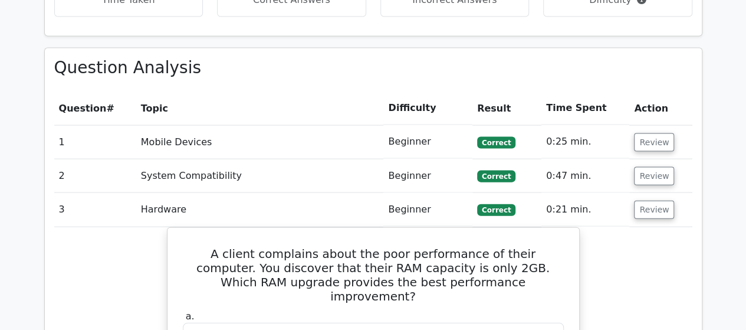
click at [651, 201] on button "Review" at bounding box center [654, 210] width 40 height 18
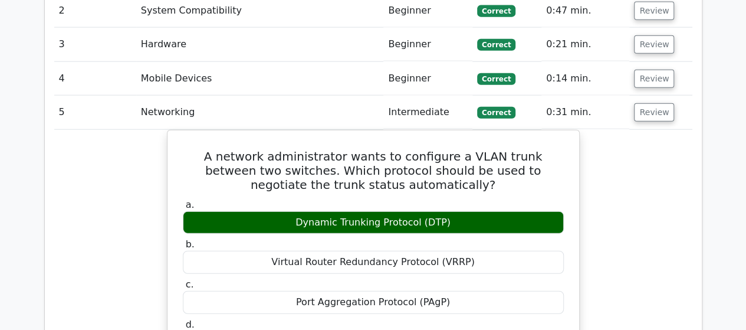
scroll to position [1397, 0]
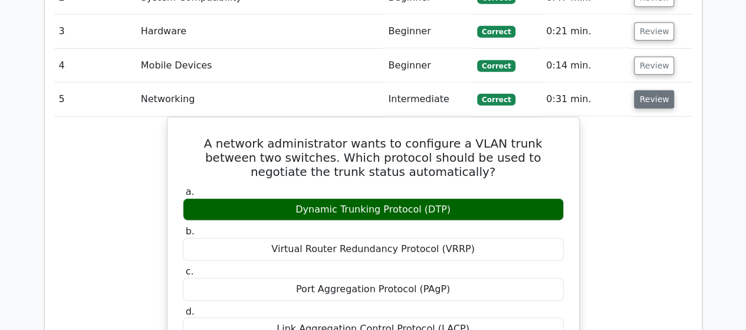
click at [651, 90] on button "Review" at bounding box center [654, 99] width 40 height 18
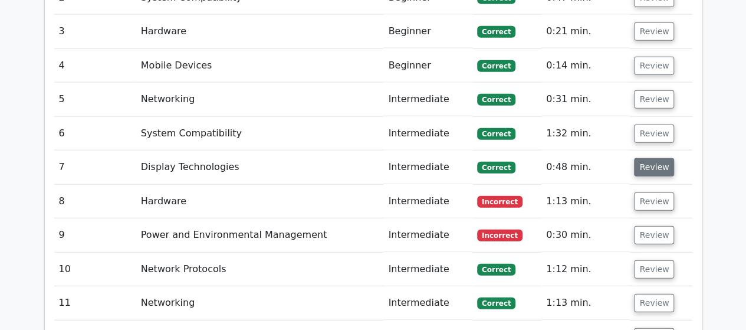
click at [647, 158] on button "Review" at bounding box center [654, 167] width 40 height 18
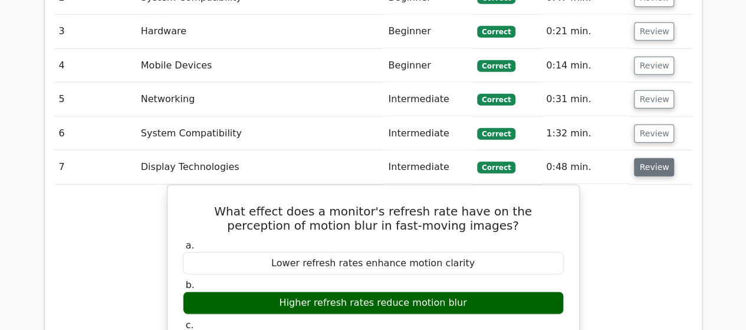
click at [653, 158] on button "Review" at bounding box center [654, 167] width 40 height 18
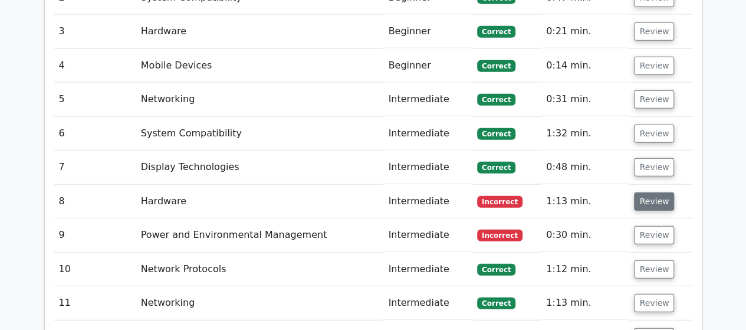
click at [656, 192] on button "Review" at bounding box center [654, 201] width 40 height 18
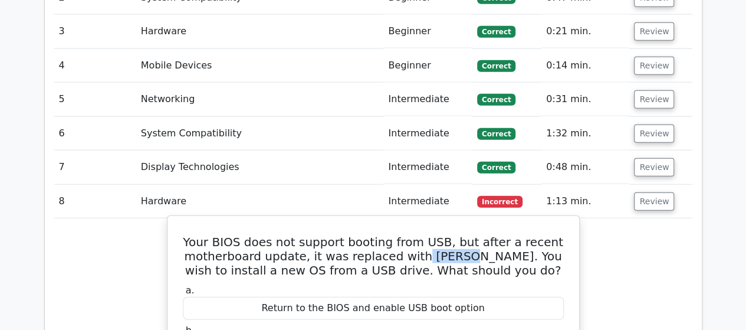
drag, startPoint x: 417, startPoint y: 207, endPoint x: 448, endPoint y: 210, distance: 32.0
click at [448, 235] on h5 "Your BIOS does not support booting from USB, but after a recent motherboard upd…" at bounding box center [373, 256] width 383 height 42
click at [429, 235] on h5 "Your BIOS does not support booting from USB, but after a recent motherboard upd…" at bounding box center [373, 256] width 383 height 42
drag, startPoint x: 420, startPoint y: 208, endPoint x: 442, endPoint y: 211, distance: 22.0
click at [442, 235] on h5 "Your BIOS does not support booting from USB, but after a recent motherboard upd…" at bounding box center [373, 256] width 383 height 42
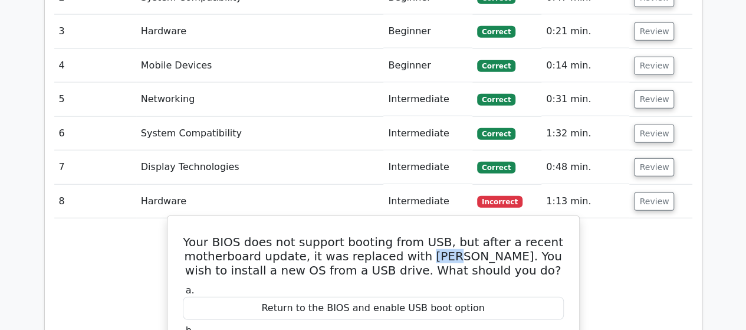
copy h5 "UEFI"
